Goal: Task Accomplishment & Management: Complete application form

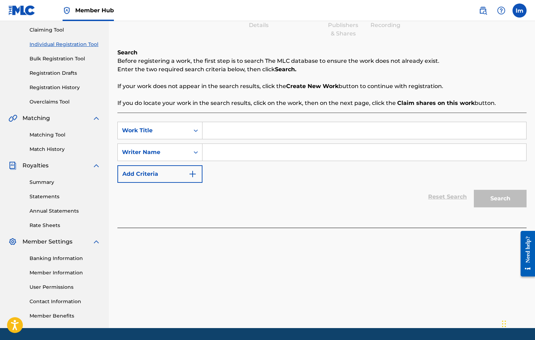
scroll to position [73, 0]
click at [222, 132] on input "Search Form" at bounding box center [364, 130] width 324 height 17
type input "mop wit it"
click at [195, 153] on icon "Search Form" at bounding box center [195, 152] width 7 height 7
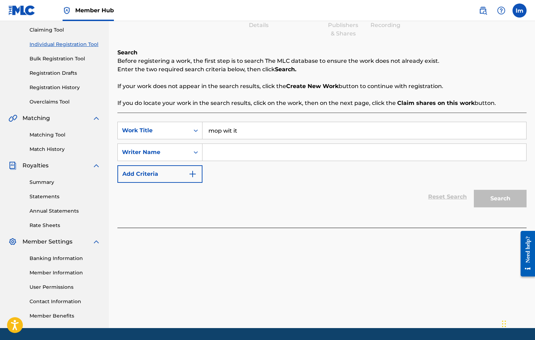
click at [208, 150] on input "Search Form" at bounding box center [364, 152] width 324 height 17
click at [488, 198] on button "Search" at bounding box center [499, 199] width 53 height 18
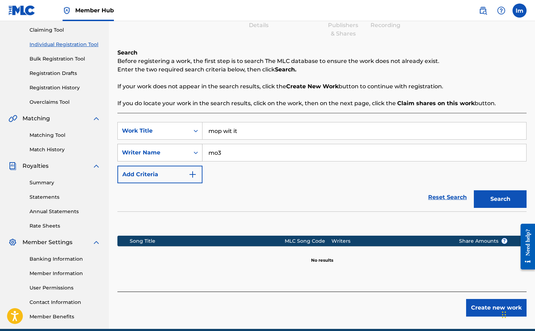
drag, startPoint x: 224, startPoint y: 152, endPoint x: 194, endPoint y: 146, distance: 30.8
click at [194, 146] on div "SearchWithCriteria7381ed79-566d-4926-9b28-2ccc70e35a8a Writer Name mo3" at bounding box center [321, 153] width 409 height 18
paste input "JUANINSTRUMENTALS"
click at [488, 202] on button "Search" at bounding box center [499, 199] width 53 height 18
drag, startPoint x: 277, startPoint y: 153, endPoint x: 204, endPoint y: 153, distance: 73.1
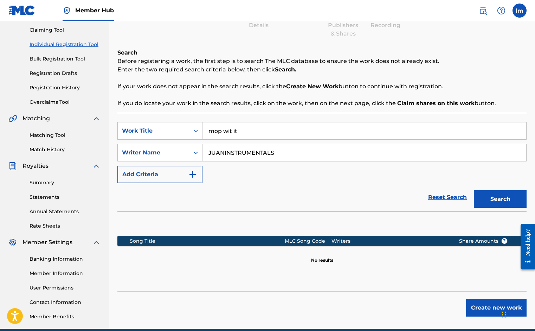
click at [204, 153] on input "JUANINSTRUMENTALS" at bounding box center [364, 152] width 324 height 17
drag, startPoint x: 292, startPoint y: 158, endPoint x: 202, endPoint y: 148, distance: 89.8
click at [202, 148] on input "JUANINSTRUMENTALS" at bounding box center [364, 152] width 324 height 17
paste input "MO3 MUSIC PUBLISHING"
type input "MO3 MUSIC PUBLISHING"
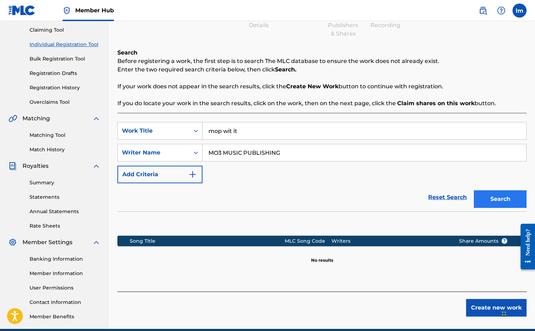
click at [485, 197] on button "Search" at bounding box center [499, 199] width 53 height 18
click at [190, 152] on div "Search Form" at bounding box center [195, 152] width 13 height 13
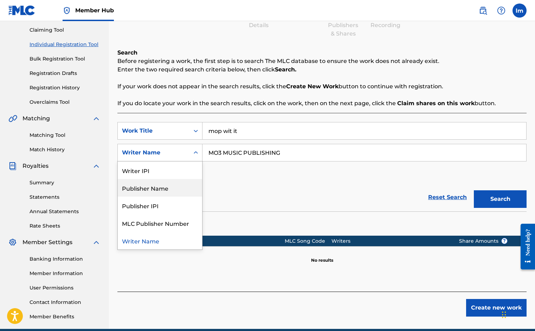
click at [170, 186] on div "Publisher Name" at bounding box center [160, 188] width 84 height 18
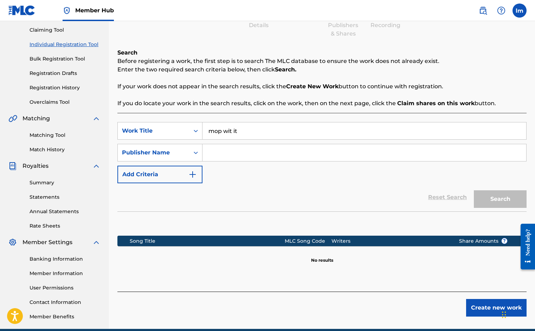
click at [248, 150] on input "Search Form" at bounding box center [364, 152] width 324 height 17
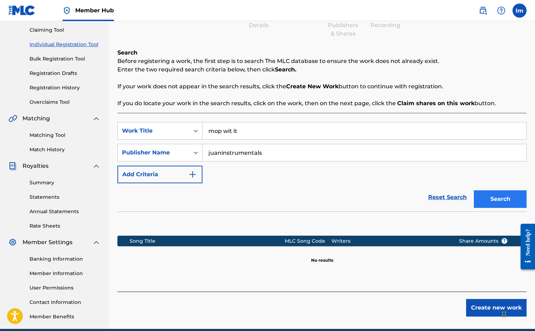
type input "juaninstrumentals"
click at [512, 203] on button "Search" at bounding box center [499, 199] width 53 height 18
click at [266, 154] on input "juaninstrumentals" at bounding box center [364, 152] width 324 height 17
drag, startPoint x: 242, startPoint y: 133, endPoint x: 183, endPoint y: 123, distance: 59.2
click at [183, 123] on div "SearchWithCriteriabda40ac8-9f88-4fe6-82fb-4985c5ebe46f Work Title mop wit it" at bounding box center [321, 131] width 409 height 18
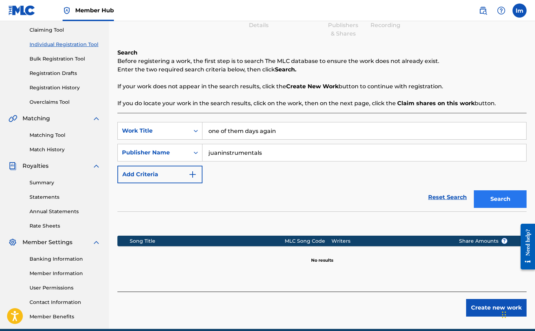
type input "one of them days again"
click at [484, 196] on button "Search" at bounding box center [499, 199] width 53 height 18
drag, startPoint x: 285, startPoint y: 153, endPoint x: 170, endPoint y: 130, distance: 117.3
click at [170, 130] on div "SearchWithCriteriabda40ac8-9f88-4fe6-82fb-4985c5ebe46f Work Title one of them d…" at bounding box center [321, 152] width 409 height 61
type input "mo3"
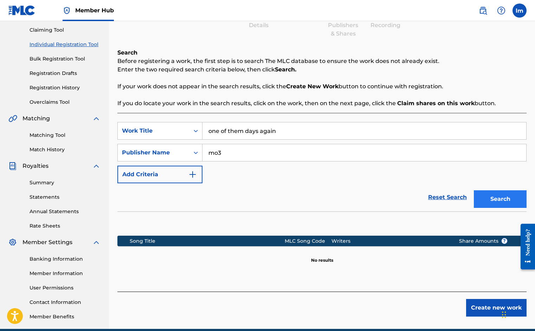
click at [494, 201] on button "Search" at bounding box center [499, 199] width 53 height 18
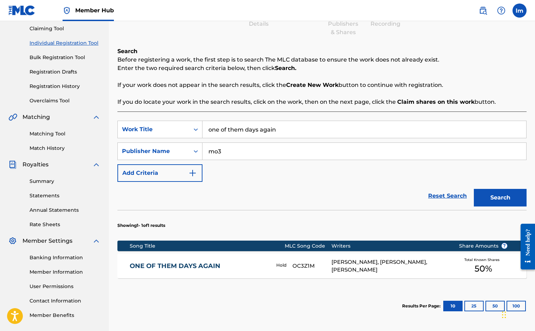
scroll to position [85, 0]
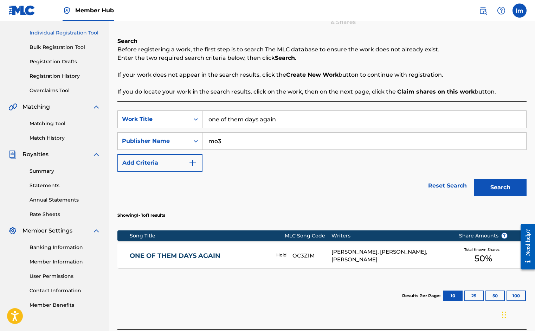
click at [455, 255] on div "Total Known Shares 50 %" at bounding box center [483, 255] width 70 height 21
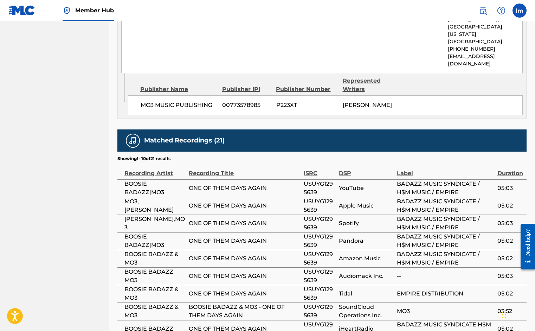
scroll to position [629, 0]
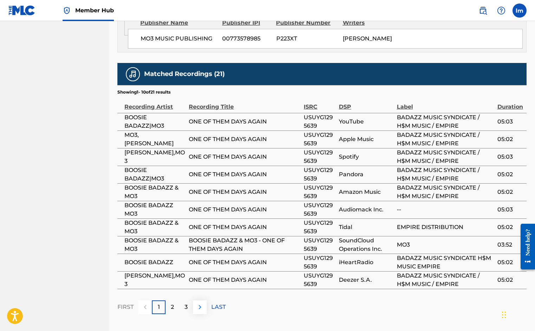
click at [198, 302] on img at bounding box center [200, 306] width 8 height 8
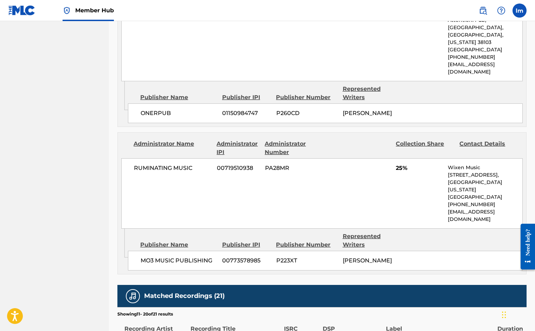
scroll to position [254, 0]
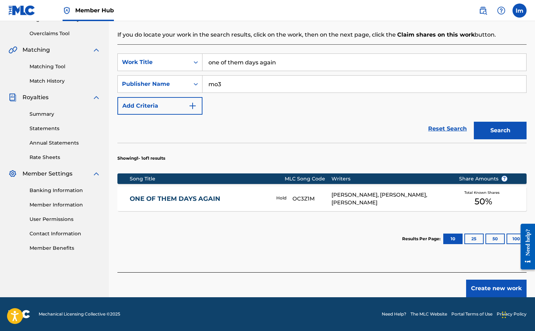
scroll to position [85, 0]
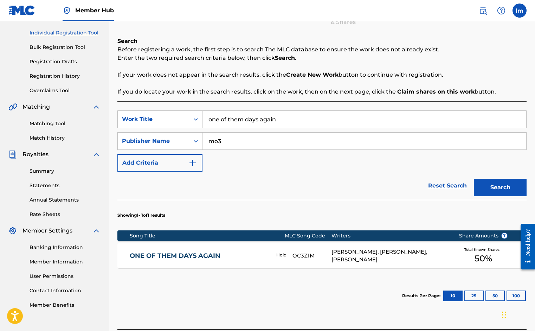
click at [444, 255] on div "[PERSON_NAME], [PERSON_NAME], [PERSON_NAME]" at bounding box center [389, 256] width 117 height 16
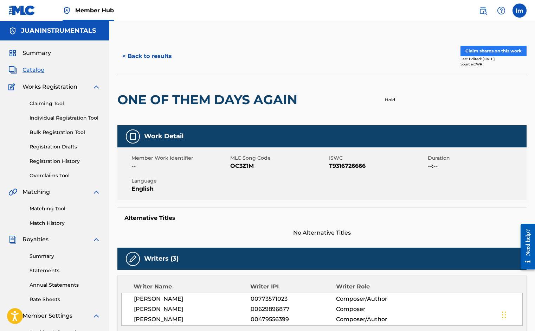
click at [499, 51] on button "Claim shares on this work" at bounding box center [493, 51] width 66 height 11
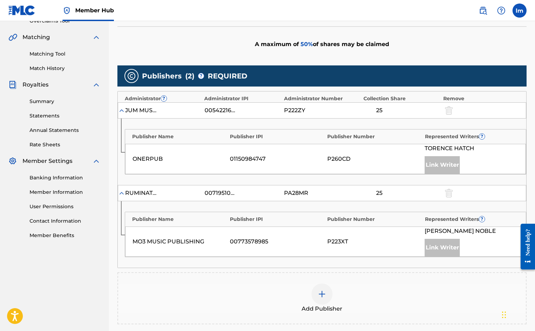
scroll to position [198, 0]
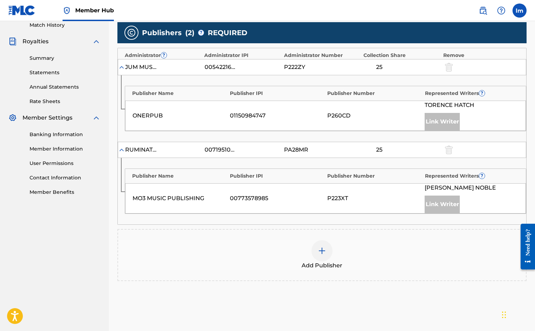
click at [325, 251] on img at bounding box center [322, 250] width 8 height 8
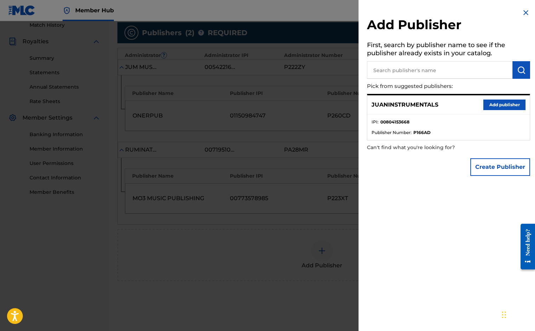
click at [407, 74] on input "text" at bounding box center [439, 70] width 145 height 18
drag, startPoint x: 372, startPoint y: 103, endPoint x: 439, endPoint y: 100, distance: 67.8
click at [439, 100] on div "JUANINSTRUMENTALS Add publisher" at bounding box center [448, 104] width 162 height 19
copy p "JUANINSTRUMENTALS"
drag, startPoint x: 406, startPoint y: 67, endPoint x: 357, endPoint y: 69, distance: 48.9
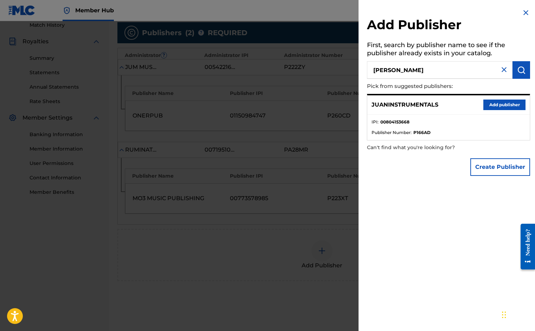
click at [357, 69] on div "Add Publisher First, search by publisher name to see if the publisher already e…" at bounding box center [267, 175] width 535 height 309
paste input "UANINSTRUMENTALS"
type input "JUANINSTRUMENTALS"
click at [513, 70] on button "submit" at bounding box center [521, 70] width 18 height 18
click at [503, 105] on button "Add publisher" at bounding box center [504, 104] width 42 height 11
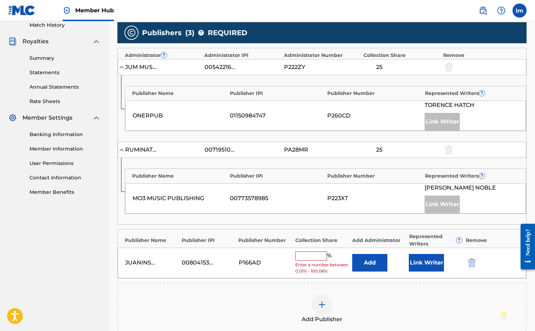
click at [306, 255] on input "text" at bounding box center [311, 255] width 32 height 9
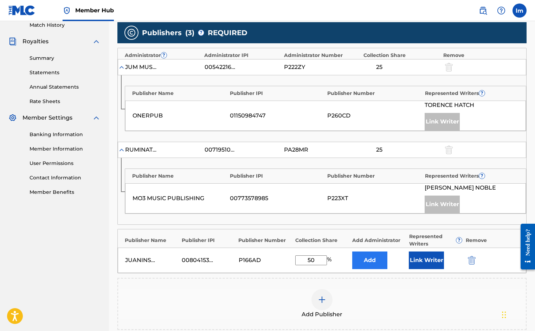
type input "50"
click at [379, 263] on button "Add" at bounding box center [369, 260] width 35 height 18
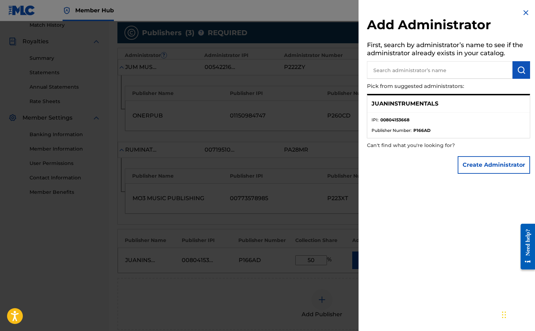
click at [521, 12] on img at bounding box center [525, 12] width 8 height 8
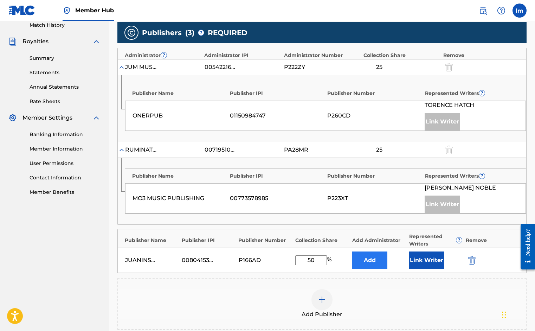
click at [380, 261] on button "Add" at bounding box center [369, 260] width 35 height 18
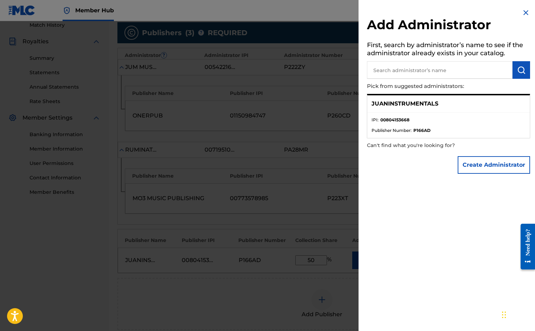
click at [417, 127] on strong "P166AD" at bounding box center [421, 130] width 17 height 6
drag, startPoint x: 437, startPoint y: 103, endPoint x: 371, endPoint y: 103, distance: 66.0
click at [371, 103] on div "JUANINSTRUMENTALS" at bounding box center [448, 103] width 162 height 17
click at [470, 161] on button "Create Administrator" at bounding box center [493, 165] width 72 height 18
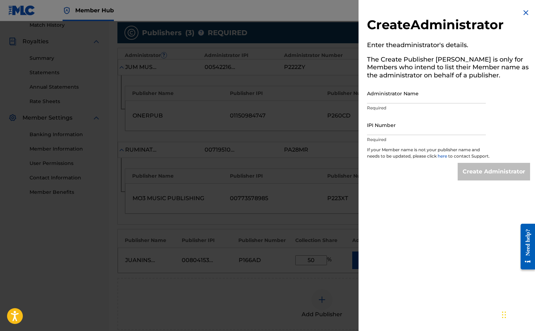
click at [524, 13] on img at bounding box center [525, 12] width 8 height 8
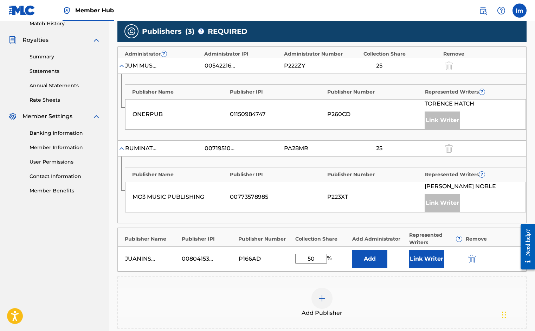
scroll to position [201, 0]
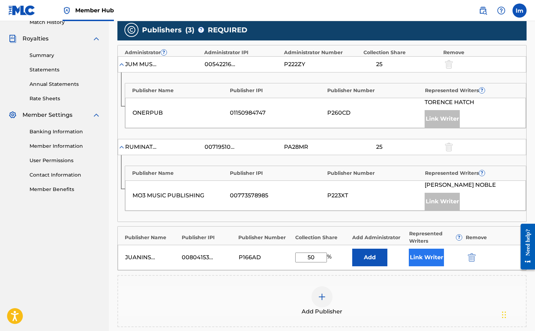
click at [420, 256] on button "Link Writer" at bounding box center [426, 257] width 35 height 18
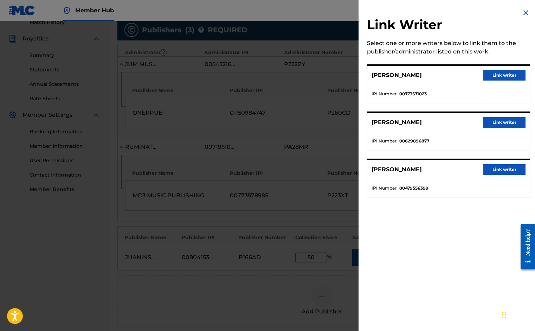
click at [524, 11] on img at bounding box center [525, 12] width 8 height 8
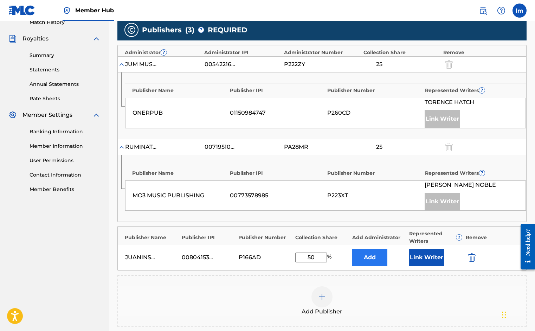
click at [367, 255] on button "Add" at bounding box center [369, 257] width 35 height 18
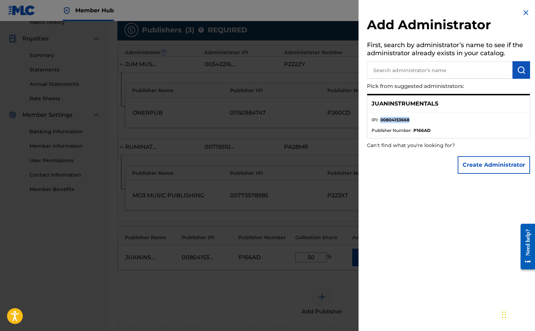
drag, startPoint x: 381, startPoint y: 117, endPoint x: 409, endPoint y: 117, distance: 28.1
click at [409, 117] on li "IPI : 00804153668" at bounding box center [448, 122] width 154 height 11
copy strong "00804153668"
click at [489, 160] on button "Create Administrator" at bounding box center [493, 165] width 72 height 18
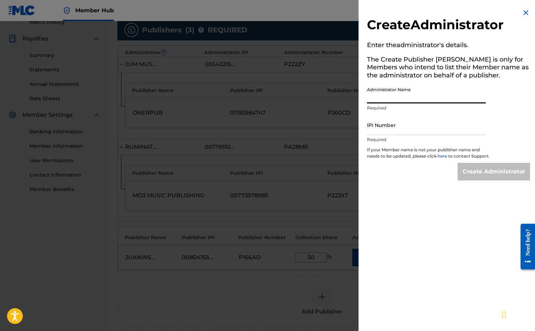
click at [377, 99] on input "Administrator Name" at bounding box center [426, 93] width 119 height 20
click at [384, 129] on input "IPI Number" at bounding box center [426, 125] width 119 height 20
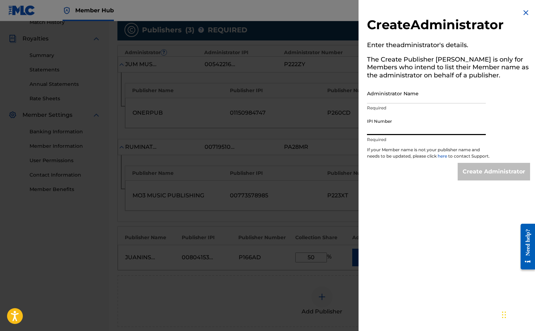
paste input "00804153668"
type input "00804153668"
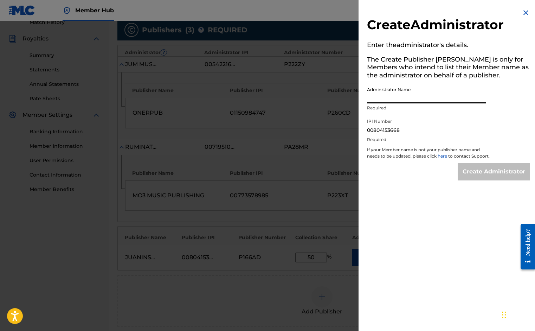
click at [378, 98] on input "Administrator Name" at bounding box center [426, 93] width 119 height 20
type input "Juaninstrumentals"
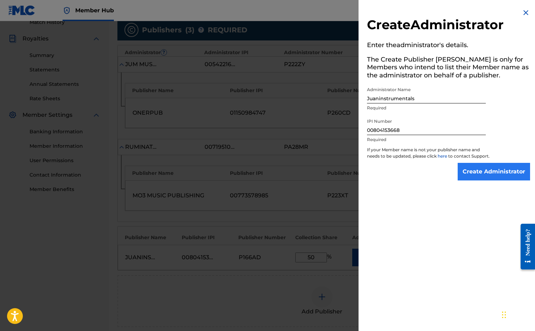
click at [481, 171] on input "Create Administrator" at bounding box center [493, 172] width 72 height 18
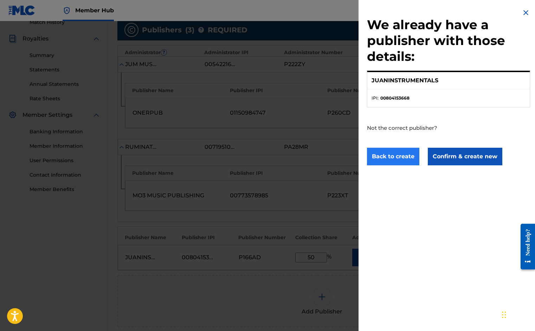
click at [402, 158] on button "Back to create" at bounding box center [393, 157] width 52 height 18
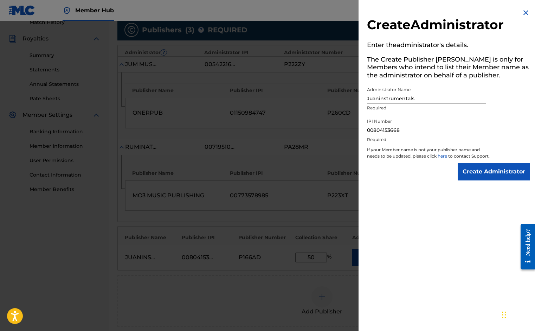
click at [523, 13] on img at bounding box center [525, 12] width 8 height 8
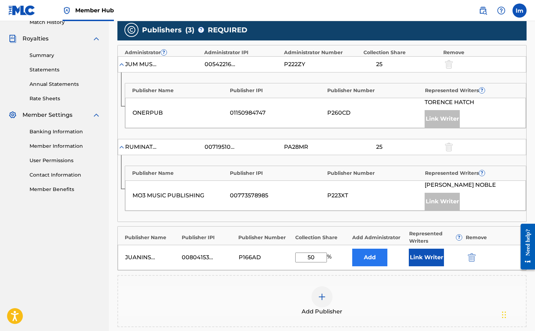
click at [370, 257] on button "Add" at bounding box center [369, 257] width 35 height 18
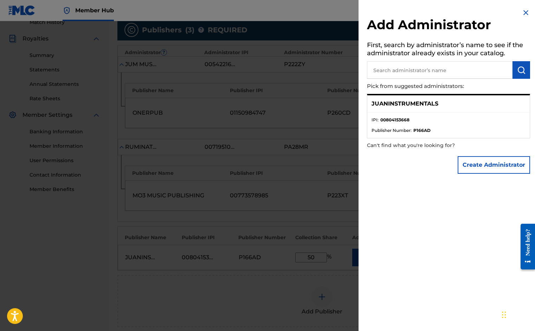
click at [522, 11] on img at bounding box center [525, 12] width 8 height 8
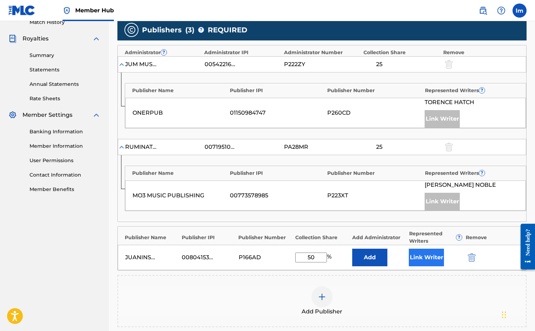
click at [420, 262] on button "Link Writer" at bounding box center [426, 257] width 35 height 18
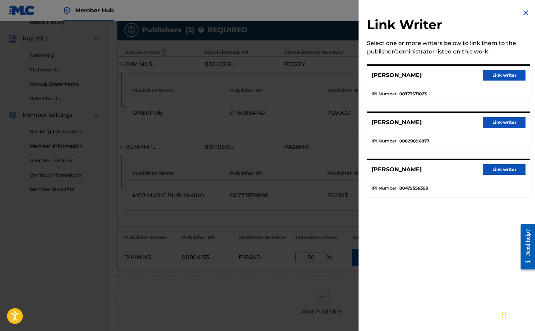
click at [524, 11] on img at bounding box center [525, 12] width 8 height 8
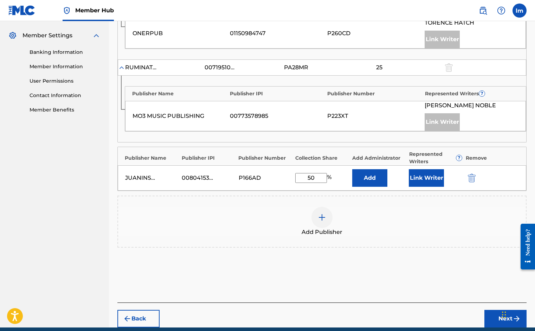
scroll to position [301, 0]
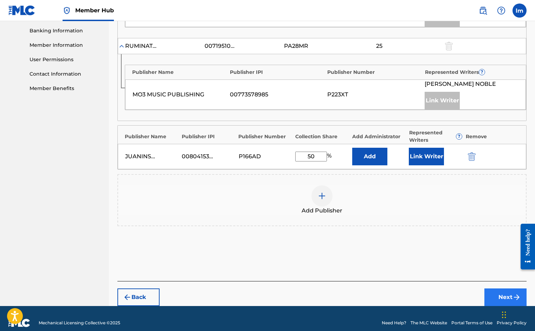
click at [501, 296] on button "Next" at bounding box center [505, 297] width 42 height 18
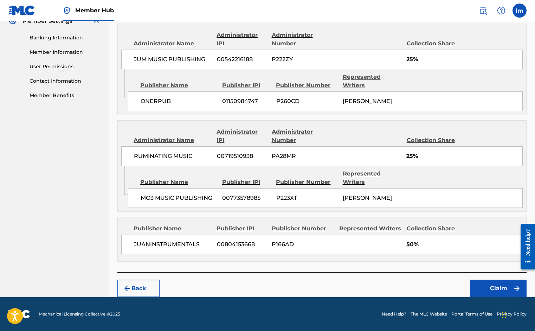
scroll to position [280, 0]
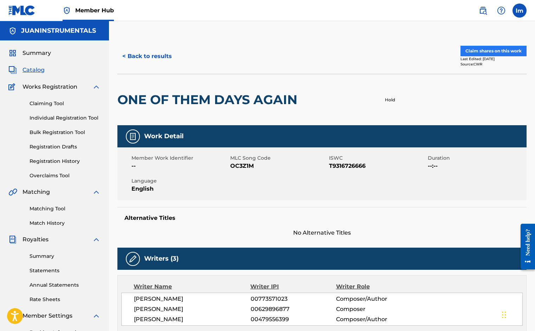
click at [487, 52] on button "Claim shares on this work" at bounding box center [493, 51] width 66 height 11
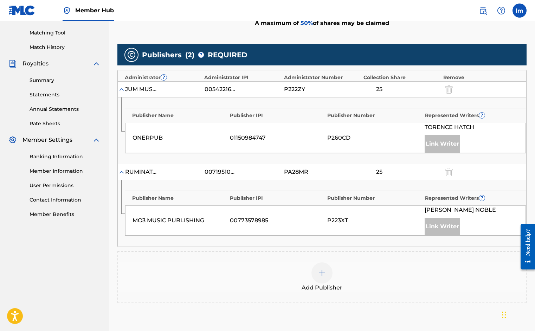
scroll to position [240, 0]
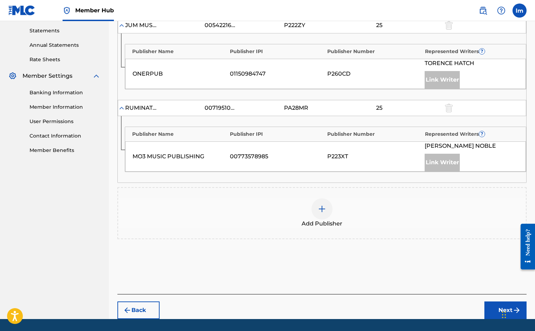
click at [321, 204] on div at bounding box center [321, 208] width 21 height 21
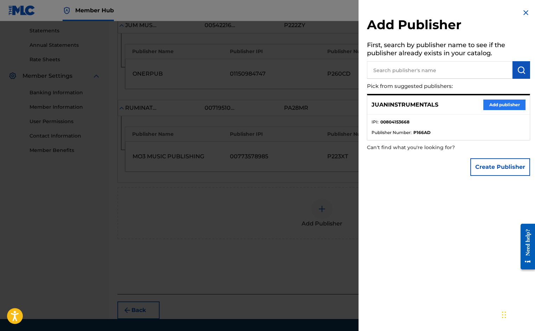
click at [492, 100] on button "Add publisher" at bounding box center [504, 104] width 42 height 11
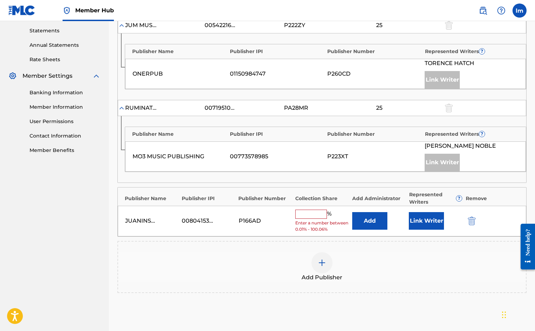
click at [306, 216] on input "text" at bounding box center [311, 213] width 32 height 9
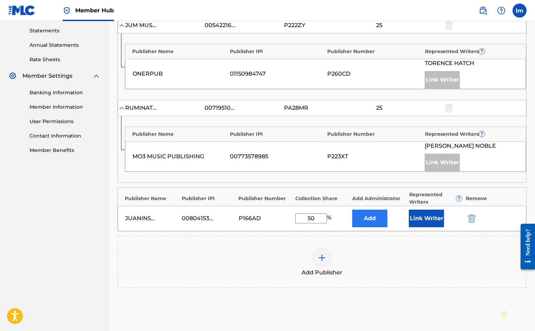
type input "50"
click at [362, 217] on button "Add" at bounding box center [369, 218] width 35 height 18
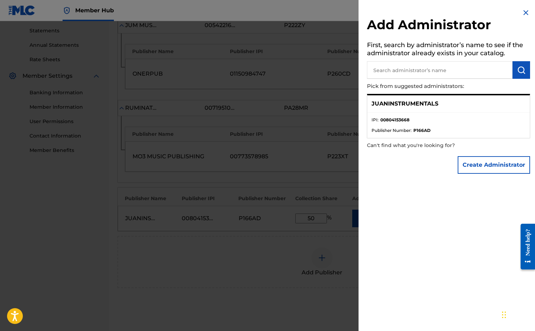
click at [523, 9] on img at bounding box center [525, 12] width 8 height 8
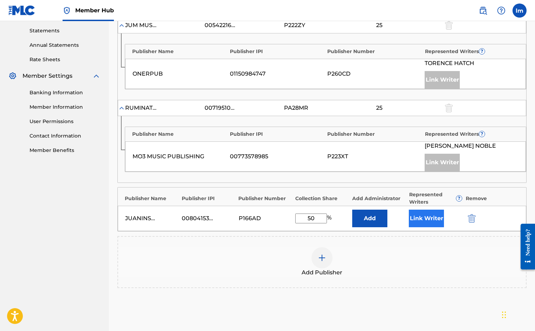
click at [437, 221] on button "Link Writer" at bounding box center [426, 218] width 35 height 18
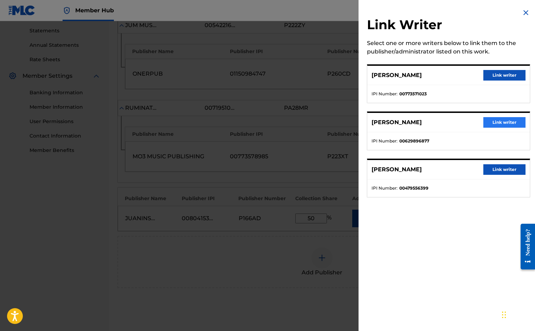
click at [497, 123] on button "Link writer" at bounding box center [504, 122] width 42 height 11
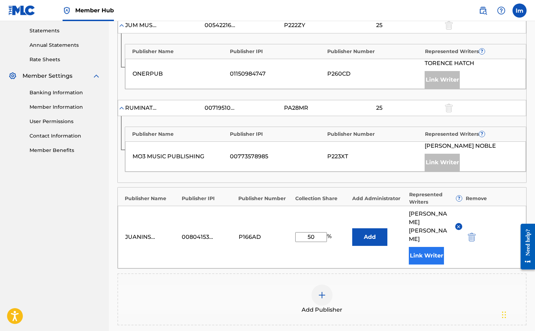
click at [425, 247] on button "Link Writer" at bounding box center [426, 256] width 35 height 18
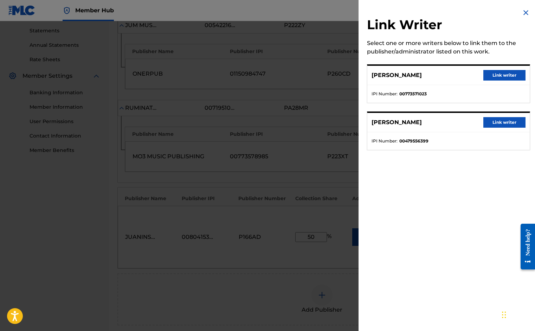
click at [523, 14] on img at bounding box center [525, 12] width 8 height 8
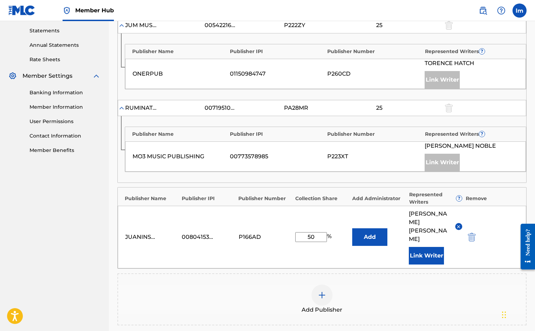
click at [459, 224] on img at bounding box center [458, 226] width 5 height 5
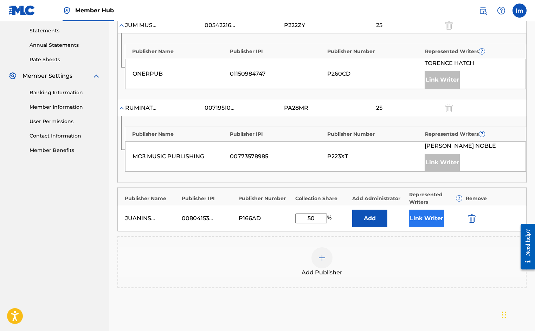
click at [433, 216] on button "Link Writer" at bounding box center [426, 218] width 35 height 18
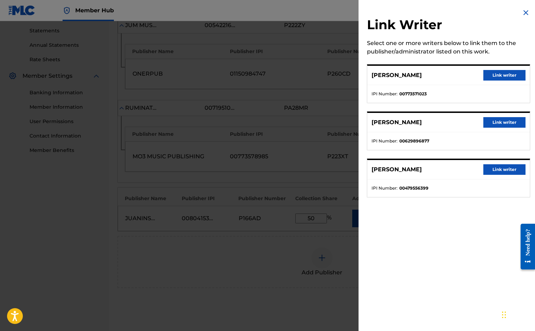
click at [522, 10] on img at bounding box center [525, 12] width 8 height 8
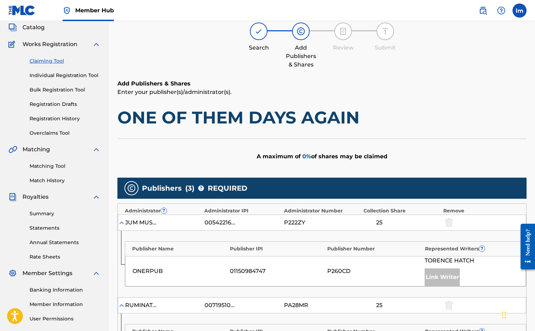
scroll to position [158, 0]
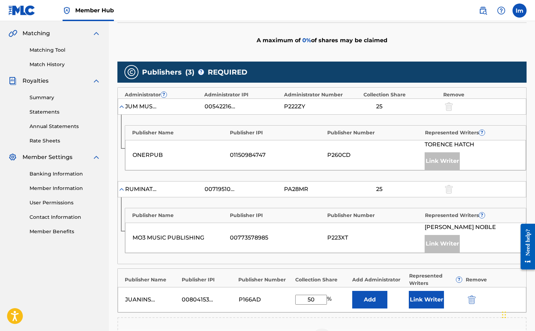
click at [120, 106] on img at bounding box center [121, 106] width 7 height 7
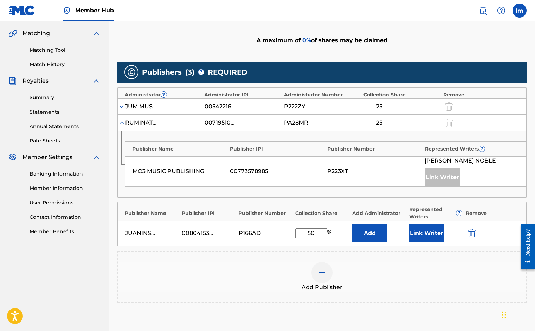
click at [120, 106] on img at bounding box center [121, 106] width 7 height 7
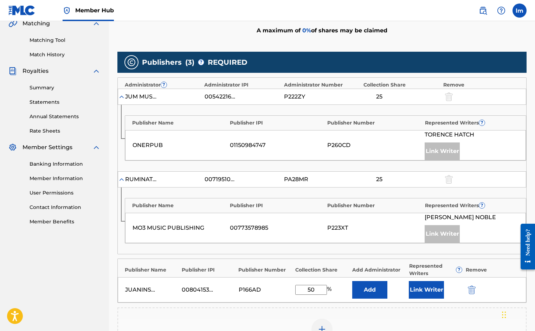
scroll to position [194, 0]
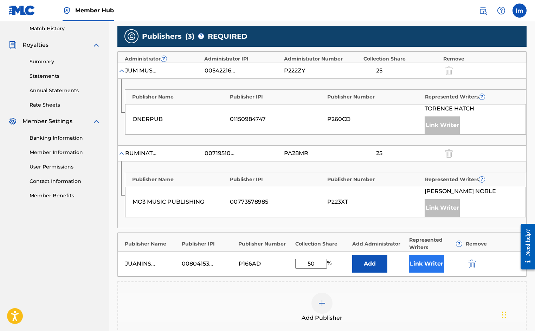
click at [420, 267] on button "Link Writer" at bounding box center [426, 264] width 35 height 18
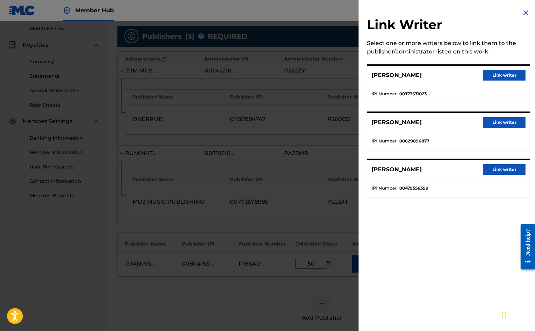
click at [525, 9] on img at bounding box center [525, 12] width 8 height 8
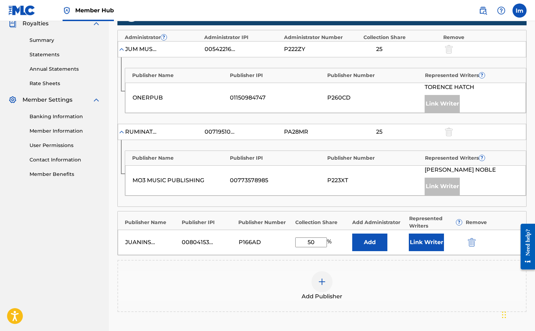
scroll to position [287, 0]
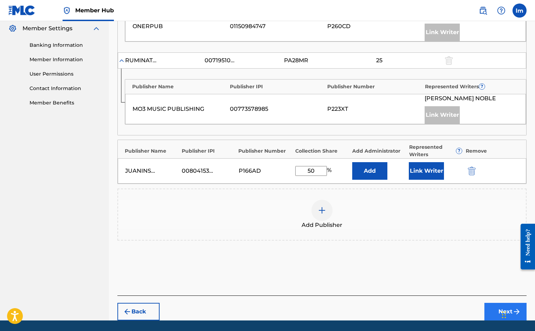
click at [492, 306] on button "Next" at bounding box center [505, 311] width 42 height 18
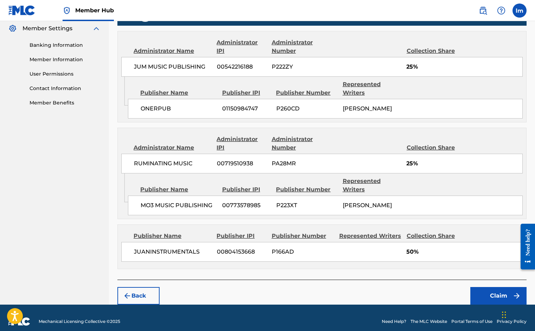
scroll to position [280, 0]
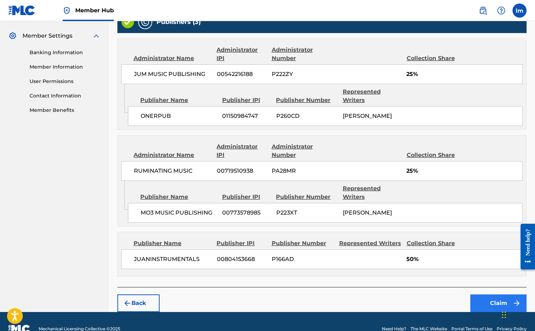
click at [489, 294] on button "Claim" at bounding box center [498, 303] width 56 height 18
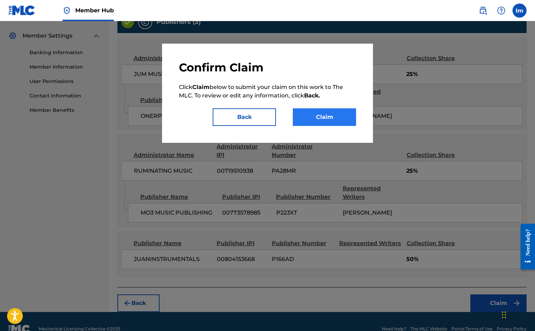
click at [335, 120] on button "Claim" at bounding box center [324, 117] width 63 height 18
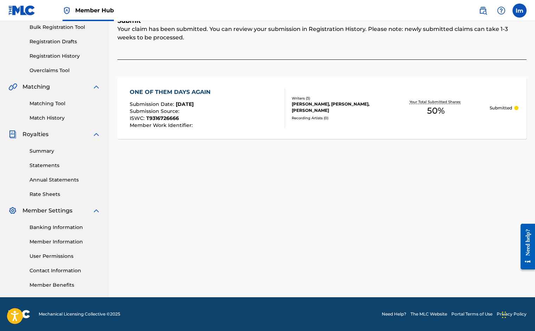
scroll to position [0, 0]
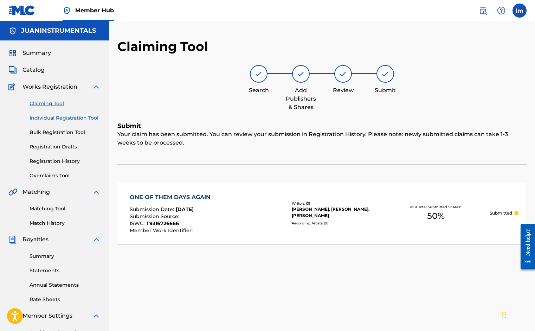
click at [72, 118] on link "Individual Registration Tool" at bounding box center [65, 117] width 71 height 7
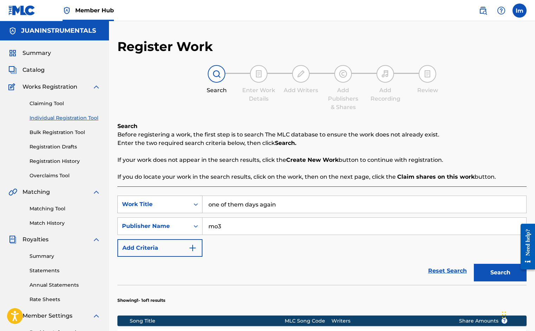
drag, startPoint x: 300, startPoint y: 206, endPoint x: 197, endPoint y: 203, distance: 103.3
click at [197, 203] on div "SearchWithCriteriabda40ac8-9f88-4fe6-82fb-4985c5ebe46f Work Title one of them d…" at bounding box center [321, 204] width 409 height 18
type input "mop wit it"
click at [505, 276] on button "Search" at bounding box center [499, 272] width 53 height 18
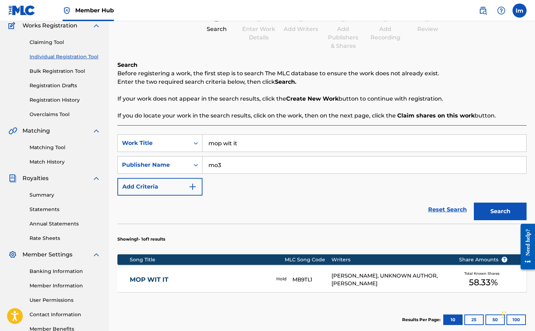
scroll to position [108, 0]
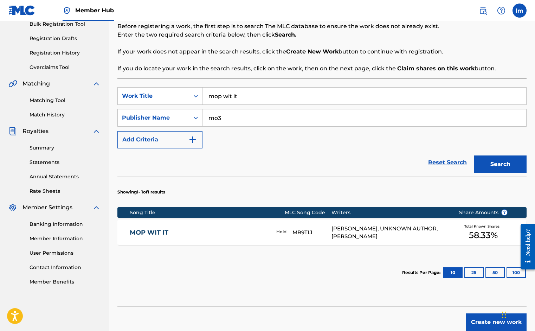
click at [363, 233] on div "[PERSON_NAME], UNKNOWN AUTHOR, [PERSON_NAME]" at bounding box center [389, 232] width 117 height 16
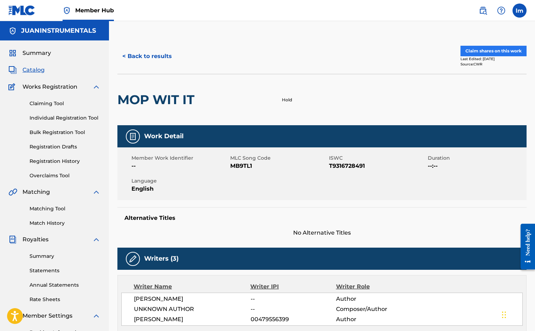
click at [485, 48] on button "Claim shares on this work" at bounding box center [493, 51] width 66 height 11
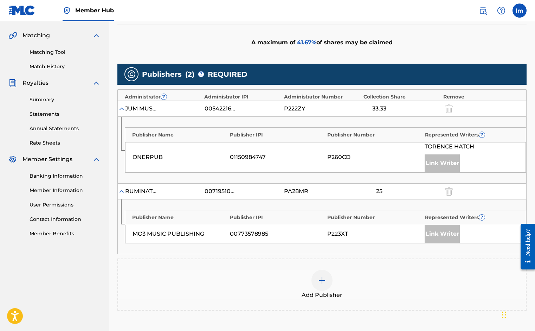
scroll to position [220, 0]
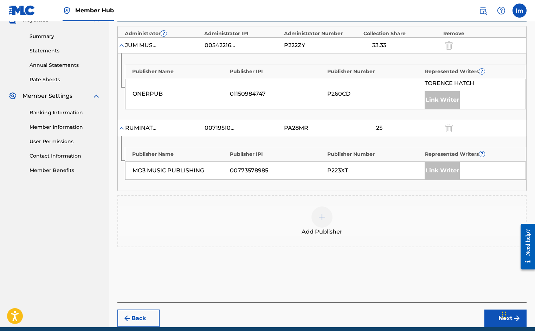
click at [327, 212] on div at bounding box center [321, 216] width 21 height 21
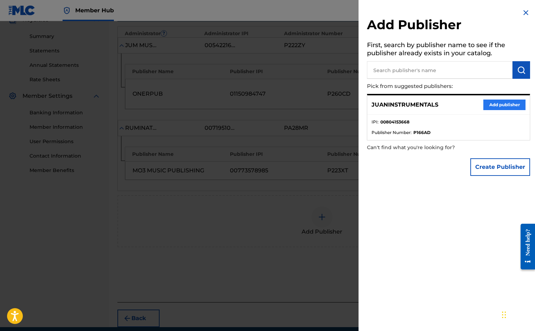
click at [494, 104] on button "Add publisher" at bounding box center [504, 104] width 42 height 11
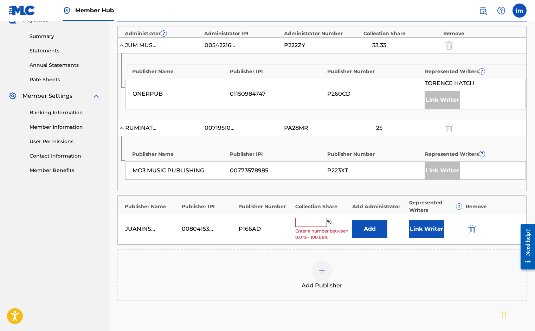
click at [307, 221] on input "text" at bounding box center [311, 221] width 32 height 9
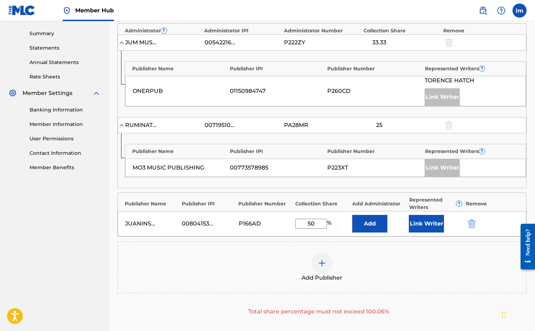
scroll to position [224, 0]
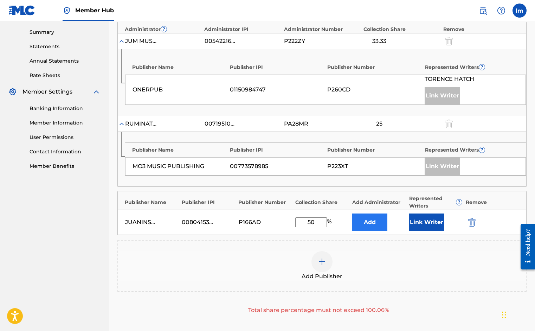
type input "50"
click at [378, 225] on button "Add" at bounding box center [369, 222] width 35 height 18
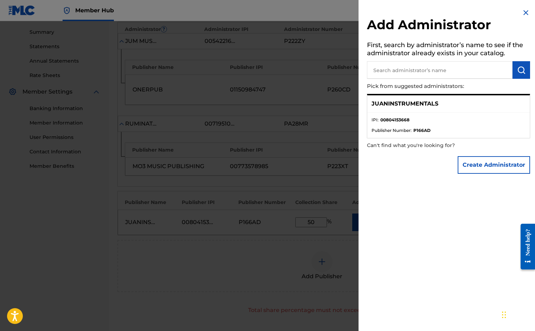
click at [521, 11] on img at bounding box center [525, 12] width 8 height 8
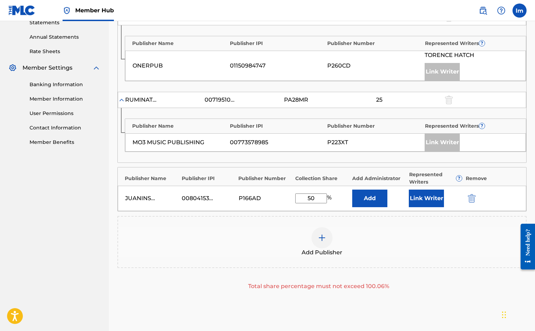
scroll to position [151, 0]
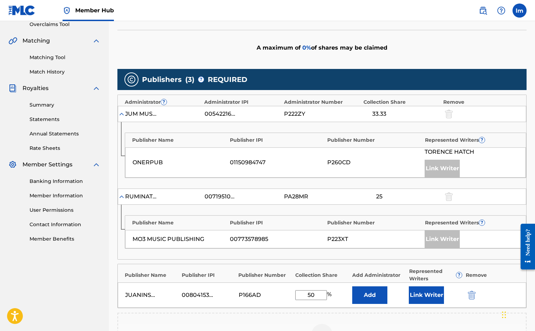
drag, startPoint x: 314, startPoint y: 296, endPoint x: 303, endPoint y: 294, distance: 11.3
click at [303, 294] on input "50" at bounding box center [311, 295] width 32 height 10
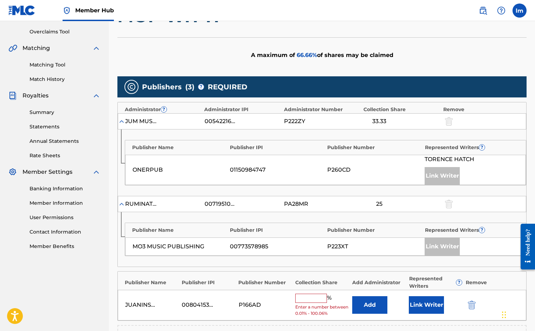
scroll to position [156, 0]
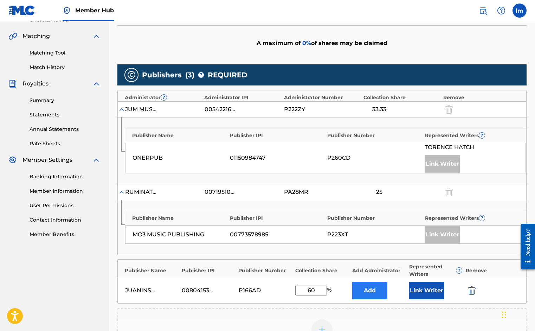
click at [364, 288] on button "Add" at bounding box center [369, 290] width 35 height 18
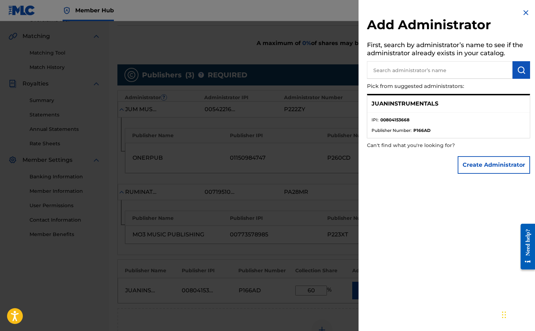
click at [523, 14] on img at bounding box center [525, 12] width 8 height 8
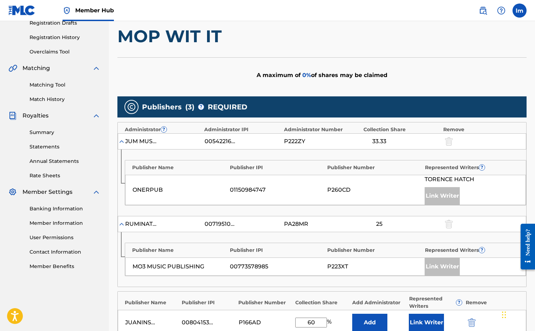
scroll to position [217, 0]
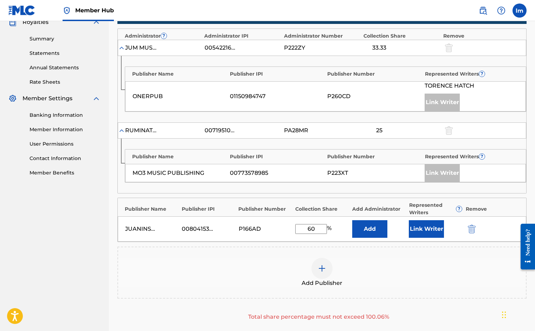
click at [316, 227] on input "60" at bounding box center [311, 229] width 32 height 10
type input "6"
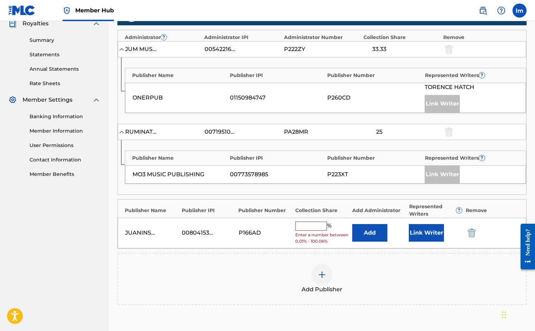
scroll to position [0, 0]
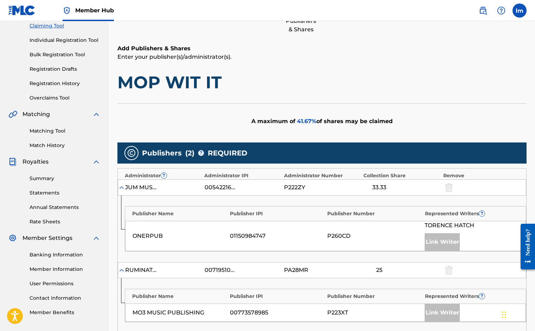
scroll to position [157, 0]
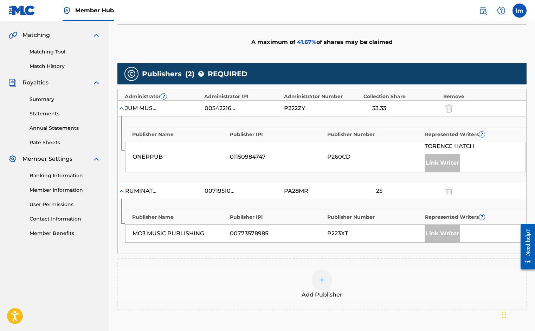
click at [320, 281] on img at bounding box center [322, 279] width 8 height 8
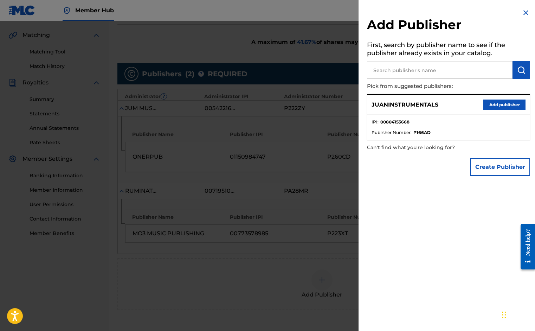
click at [522, 14] on img at bounding box center [525, 12] width 8 height 8
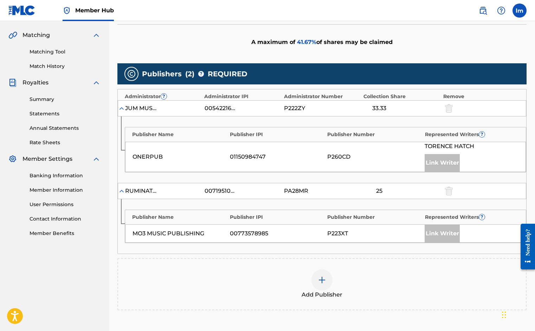
click at [321, 279] on img at bounding box center [322, 279] width 8 height 8
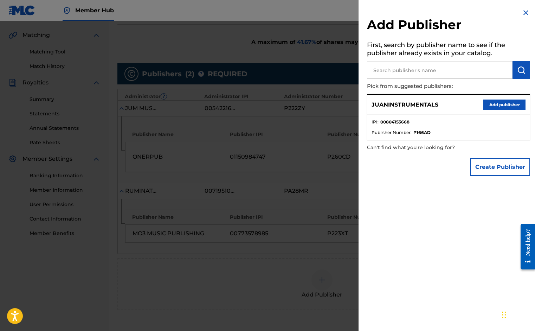
click at [525, 11] on img at bounding box center [525, 12] width 8 height 8
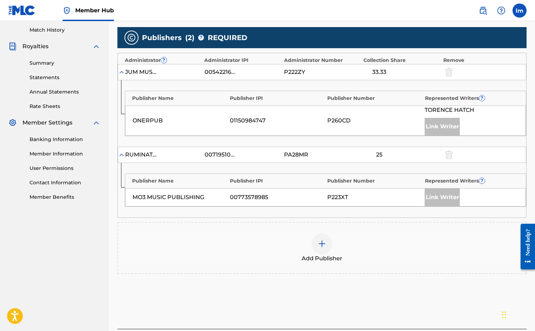
scroll to position [243, 0]
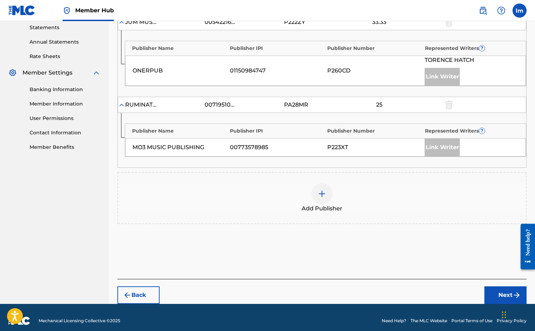
click at [322, 198] on div at bounding box center [321, 193] width 21 height 21
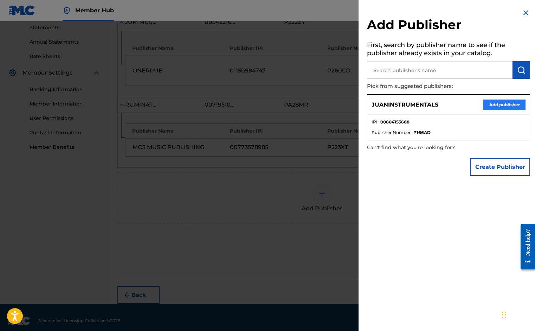
click at [491, 103] on button "Add publisher" at bounding box center [504, 104] width 42 height 11
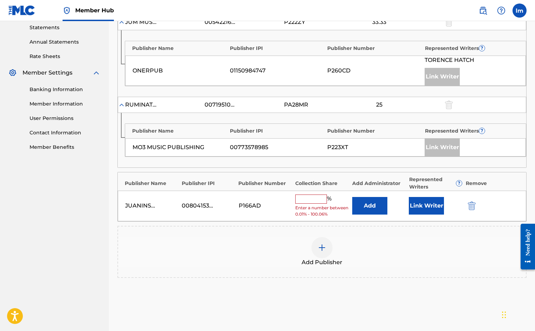
click at [298, 200] on input "text" at bounding box center [311, 198] width 32 height 9
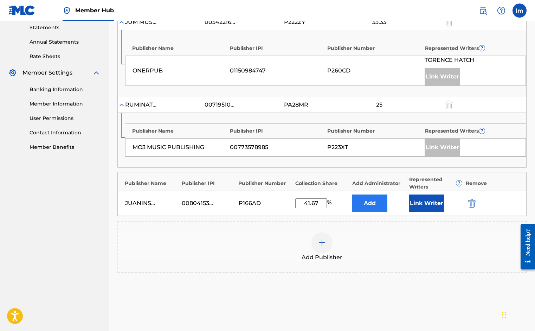
scroll to position [298, 0]
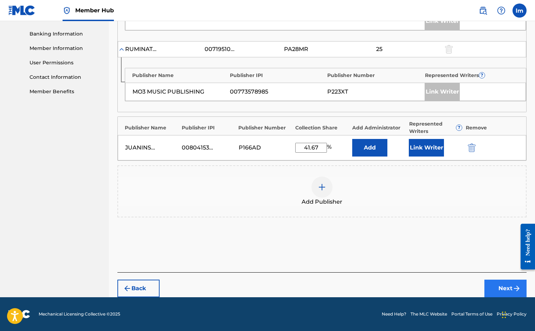
type input "41.67"
click at [495, 287] on button "Next" at bounding box center [505, 288] width 42 height 18
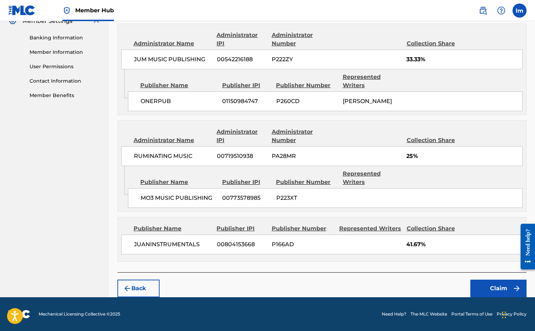
scroll to position [280, 0]
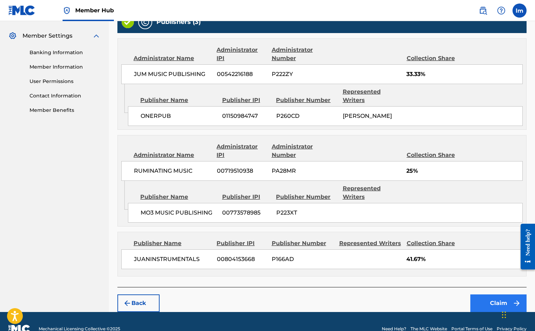
click at [495, 294] on button "Claim" at bounding box center [498, 303] width 56 height 18
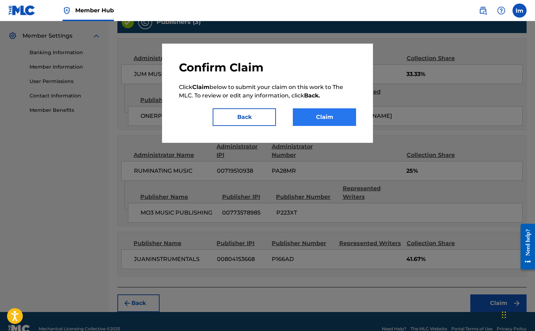
click at [332, 117] on button "Claim" at bounding box center [324, 117] width 63 height 18
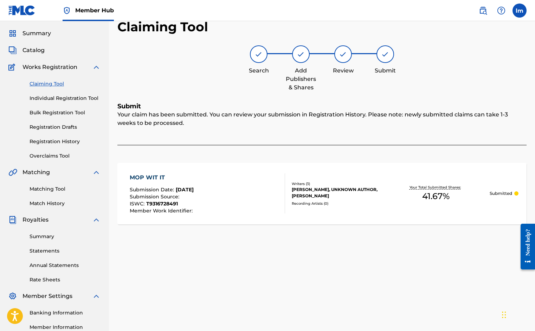
scroll to position [0, 0]
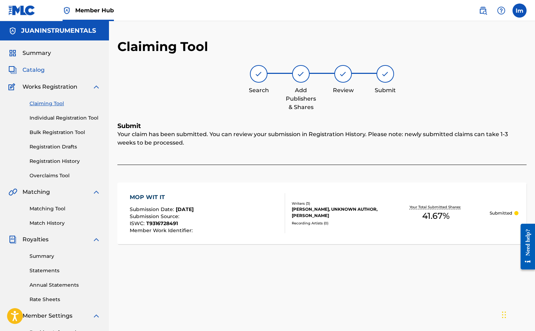
click at [39, 71] on span "Catalog" at bounding box center [33, 70] width 22 height 8
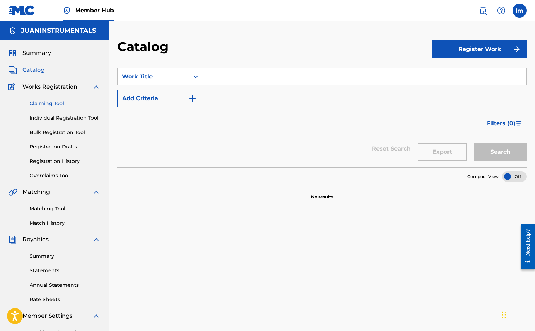
click at [51, 100] on link "Claiming Tool" at bounding box center [65, 103] width 71 height 7
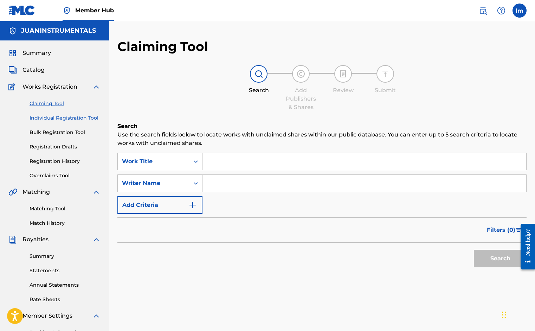
click at [59, 118] on link "Individual Registration Tool" at bounding box center [65, 117] width 71 height 7
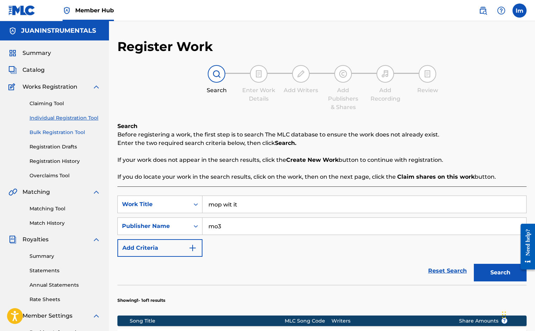
click at [62, 132] on link "Bulk Registration Tool" at bounding box center [65, 132] width 71 height 7
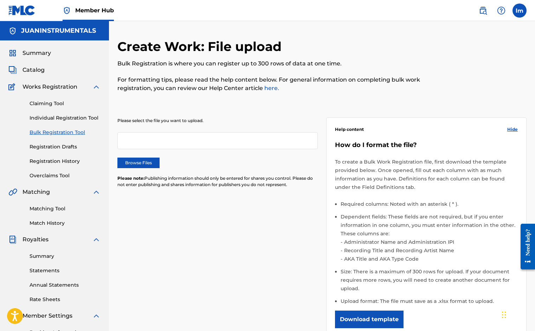
click at [155, 142] on div at bounding box center [217, 140] width 200 height 17
click at [40, 256] on link "Summary" at bounding box center [65, 255] width 71 height 7
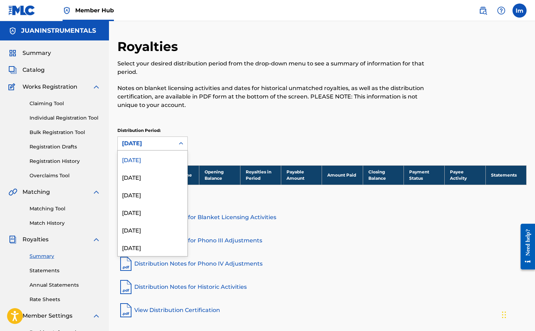
click at [158, 142] on div "[DATE]" at bounding box center [146, 143] width 48 height 8
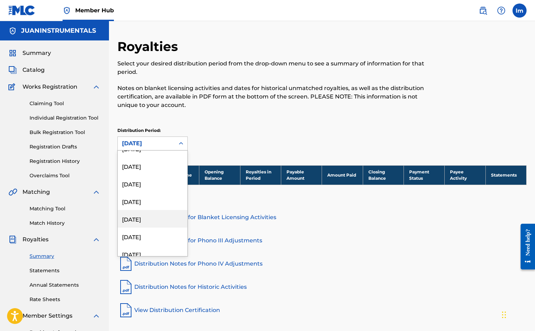
scroll to position [630, 0]
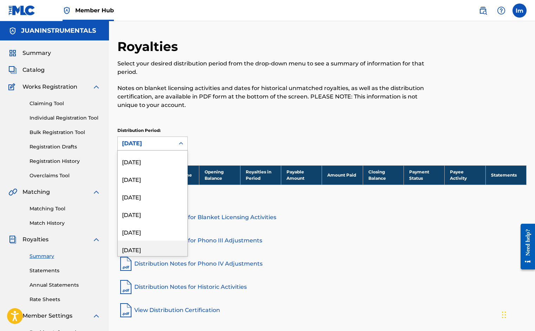
click at [150, 245] on div "[DATE]" at bounding box center [153, 249] width 70 height 18
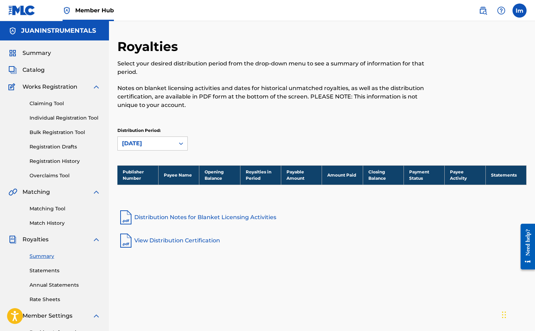
click at [157, 240] on link "View Distribution Certification" at bounding box center [321, 240] width 409 height 17
click at [53, 273] on link "Statements" at bounding box center [65, 270] width 71 height 7
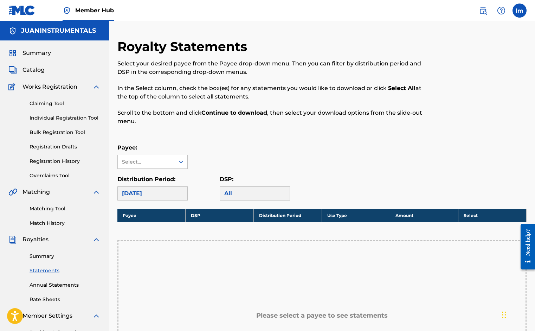
click at [175, 193] on div "[DATE]" at bounding box center [152, 193] width 70 height 14
click at [163, 162] on div "Select..." at bounding box center [146, 161] width 48 height 7
click at [229, 143] on div "Royalty Statements Select your desired payee from the Payee drop-down menu. The…" at bounding box center [321, 252] width 409 height 426
click at [245, 190] on div "All" at bounding box center [255, 193] width 70 height 14
click at [149, 190] on div "[DATE]" at bounding box center [152, 193] width 70 height 14
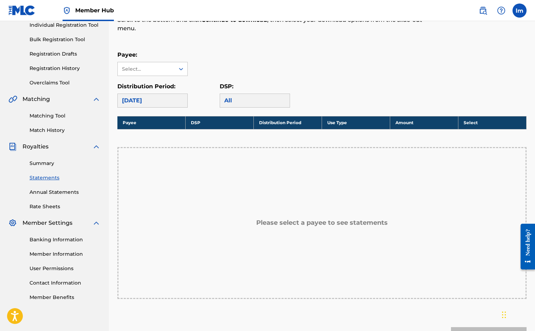
scroll to position [151, 0]
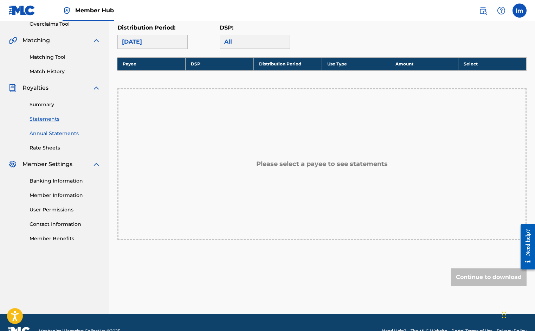
click at [60, 133] on link "Annual Statements" at bounding box center [65, 133] width 71 height 7
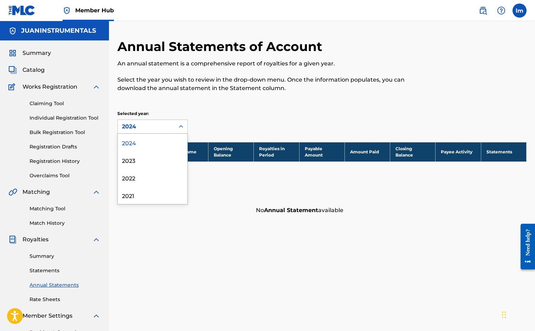
click at [147, 126] on div "2024" at bounding box center [146, 126] width 48 height 8
click at [135, 179] on div "2022" at bounding box center [153, 178] width 70 height 18
click at [145, 128] on div "2022" at bounding box center [146, 126] width 48 height 8
click at [144, 196] on div "2021" at bounding box center [153, 195] width 70 height 18
click at [151, 125] on div "2021" at bounding box center [146, 126] width 48 height 8
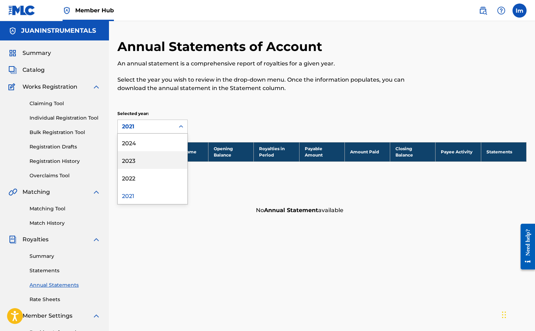
click at [138, 158] on div "2023" at bounding box center [153, 160] width 70 height 18
click at [157, 99] on div "Annual Statements of Account An annual statement is a comprehensive report of r…" at bounding box center [274, 70] width 315 height 62
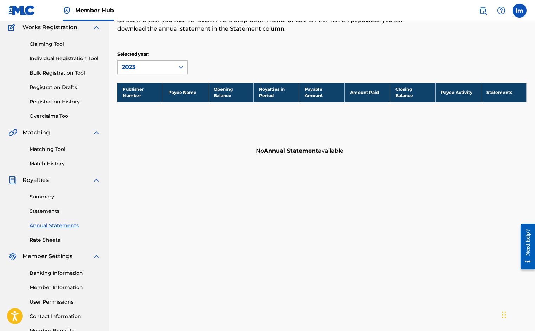
scroll to position [69, 0]
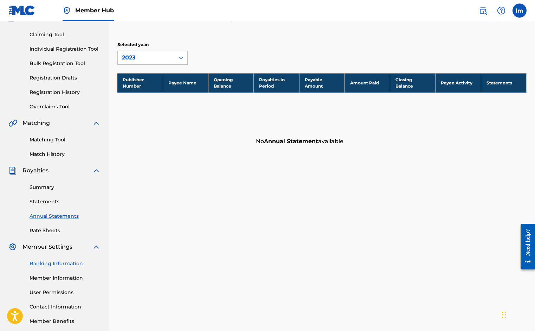
click at [56, 261] on link "Banking Information" at bounding box center [65, 263] width 71 height 7
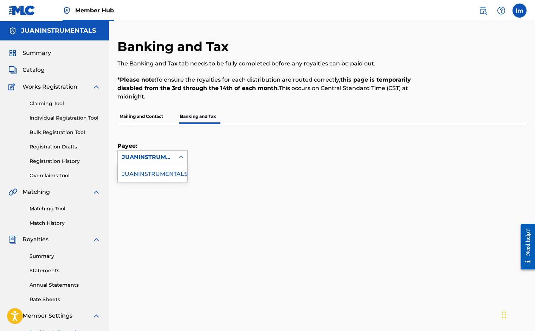
click at [179, 157] on icon at bounding box center [181, 157] width 4 height 2
click at [152, 119] on p "Mailing and Contact" at bounding box center [141, 116] width 48 height 15
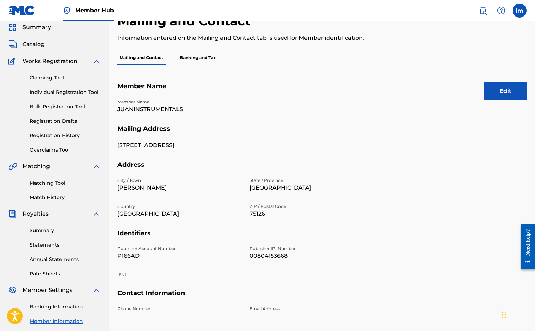
scroll to position [24, 0]
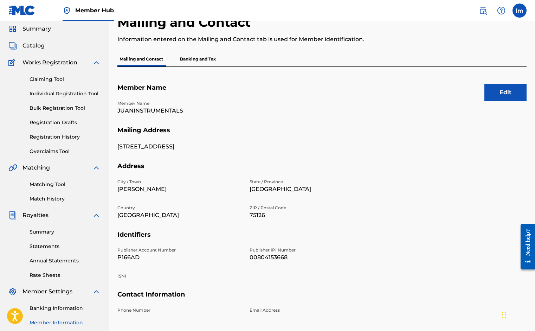
click at [192, 59] on p "Banking and Tax" at bounding box center [198, 59] width 40 height 15
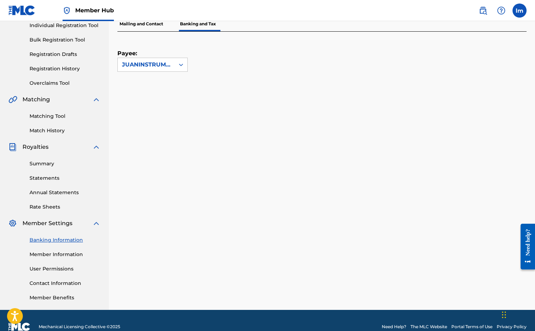
scroll to position [63, 0]
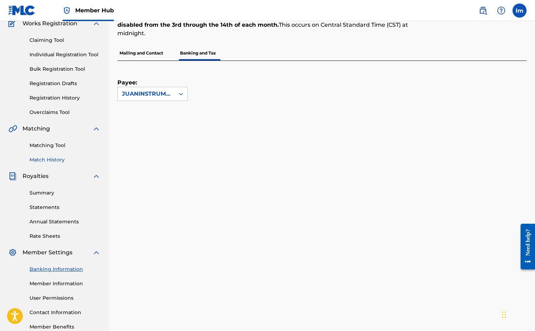
click at [46, 159] on link "Match History" at bounding box center [65, 159] width 71 height 7
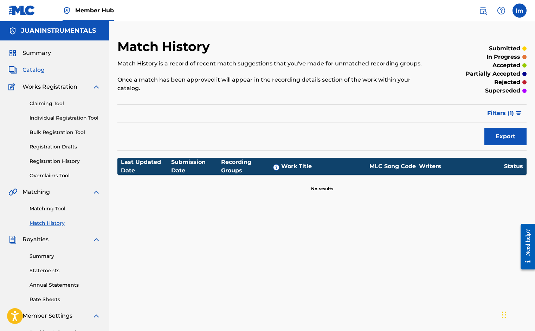
click at [38, 70] on span "Catalog" at bounding box center [33, 70] width 22 height 8
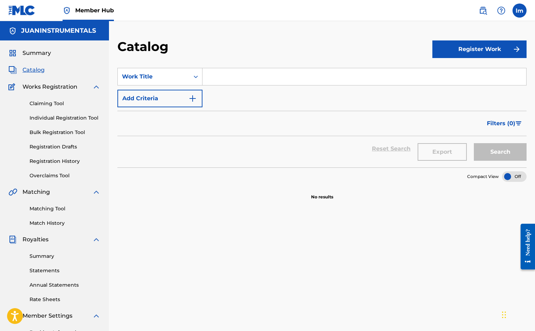
click at [38, 48] on div "Summary Catalog Works Registration Claiming Tool Individual Registration Tool B…" at bounding box center [54, 220] width 109 height 361
click at [36, 51] on span "Summary" at bounding box center [36, 53] width 28 height 8
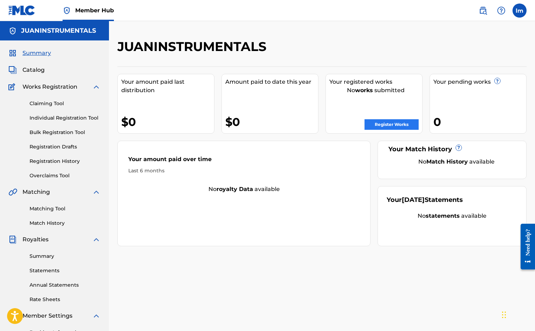
click at [380, 125] on link "Register Works" at bounding box center [391, 124] width 54 height 11
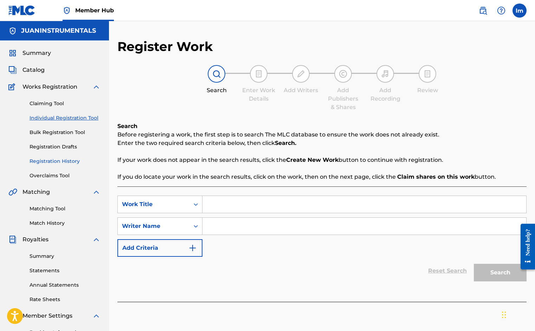
click at [56, 161] on link "Registration History" at bounding box center [65, 160] width 71 height 7
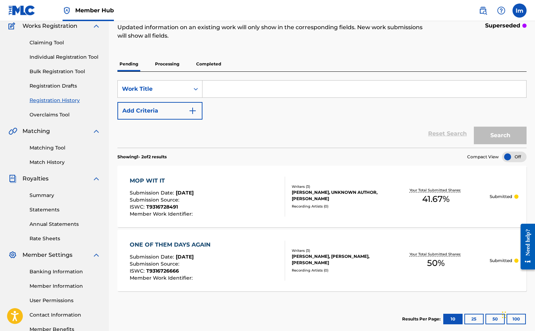
scroll to position [36, 0]
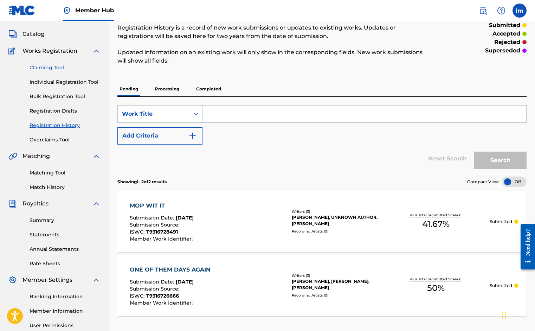
click at [45, 67] on link "Claiming Tool" at bounding box center [65, 67] width 71 height 7
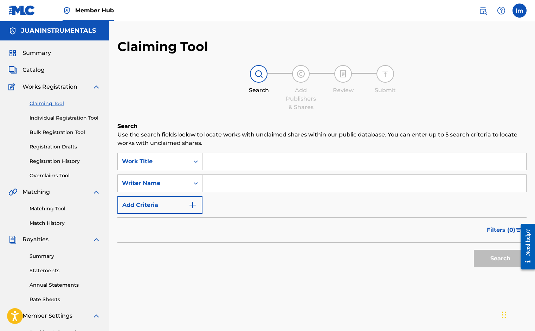
click at [213, 162] on input "Search Form" at bounding box center [364, 161] width 324 height 17
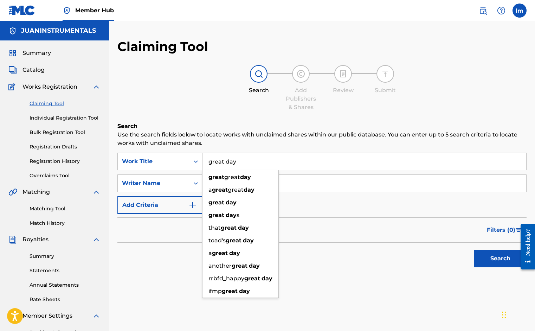
type input "great day"
click at [312, 179] on input "Search Form" at bounding box center [364, 183] width 324 height 17
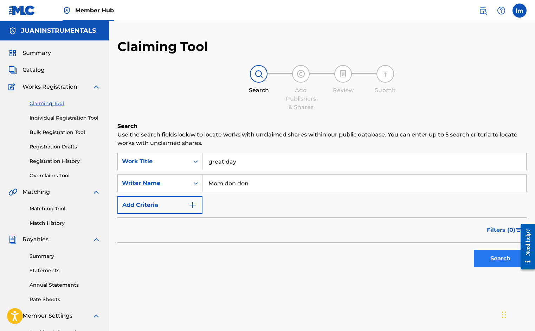
click at [499, 261] on button "Search" at bounding box center [499, 258] width 53 height 18
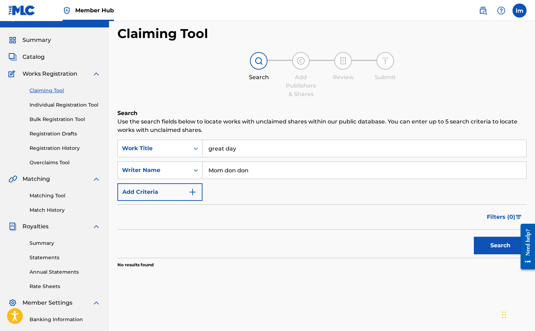
scroll to position [27, 0]
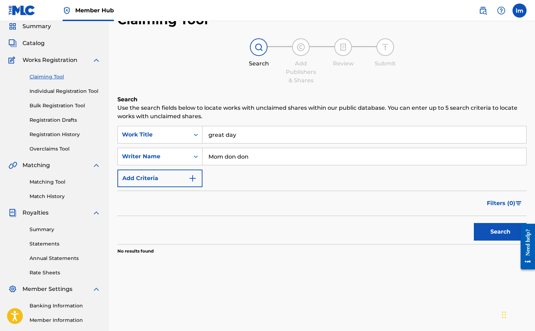
click at [217, 155] on input "Mom don don" at bounding box center [364, 156] width 324 height 17
click at [485, 225] on button "Search" at bounding box center [499, 232] width 53 height 18
drag, startPoint x: 225, startPoint y: 155, endPoint x: 193, endPoint y: 156, distance: 32.3
click at [193, 156] on div "SearchWithCriteriad08699cf-7cbb-4b17-aa41-a3fde593a6df Writer Name Mttm don don" at bounding box center [321, 157] width 409 height 18
click at [500, 231] on button "Search" at bounding box center [499, 232] width 53 height 18
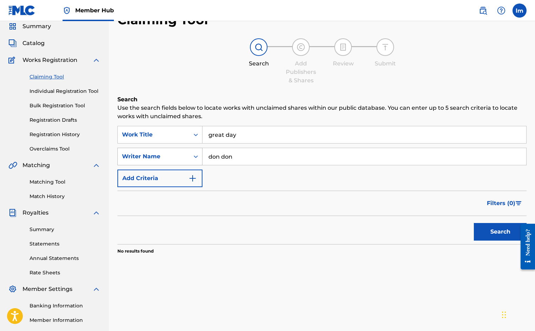
drag, startPoint x: 235, startPoint y: 159, endPoint x: 189, endPoint y: 152, distance: 46.5
click at [189, 152] on div "SearchWithCriteriad08699cf-7cbb-4b17-aa41-a3fde593a6df Writer Name [PERSON_NAME]" at bounding box center [321, 157] width 409 height 18
paste input "DONDON, MTTM"
click at [500, 231] on button "Search" at bounding box center [499, 232] width 53 height 18
drag, startPoint x: 239, startPoint y: 156, endPoint x: 166, endPoint y: 145, distance: 73.3
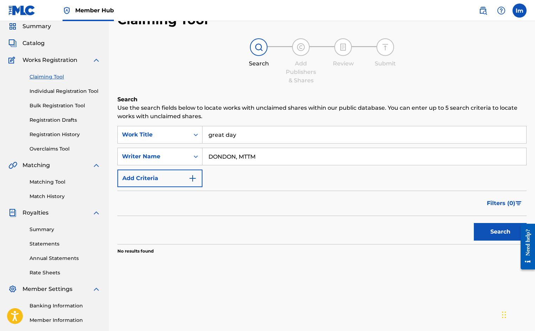
click at [167, 145] on div "SearchWithCriteria806d2362-2231-42fe-80a5-65dcd4afecaf Work Title great day Sea…" at bounding box center [321, 156] width 409 height 61
type input "MTTM"
click at [500, 231] on button "Search" at bounding box center [499, 232] width 53 height 18
drag, startPoint x: 229, startPoint y: 157, endPoint x: 169, endPoint y: 150, distance: 60.4
click at [169, 150] on div "SearchWithCriteriad08699cf-7cbb-4b17-aa41-a3fde593a6df Writer Name MTTM" at bounding box center [321, 157] width 409 height 18
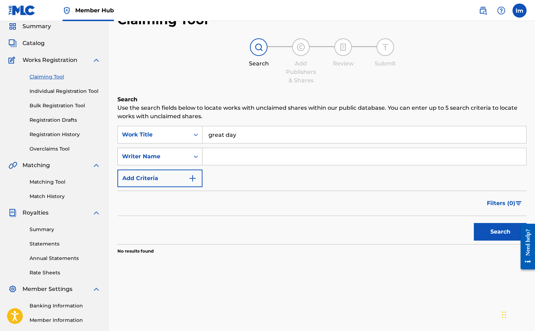
click at [500, 231] on button "Search" at bounding box center [499, 232] width 53 height 18
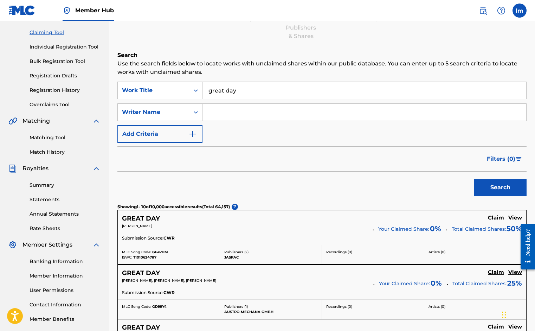
scroll to position [15, 0]
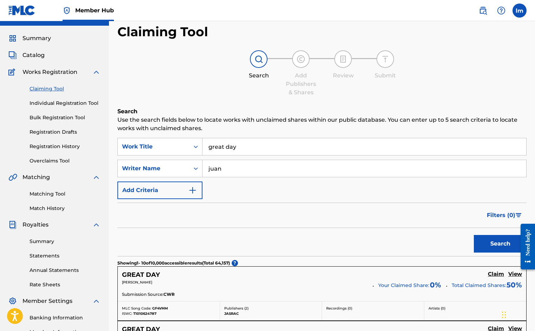
click at [500, 243] on button "Search" at bounding box center [499, 244] width 53 height 18
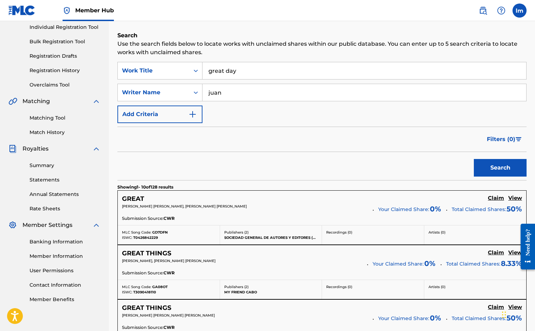
scroll to position [92, 0]
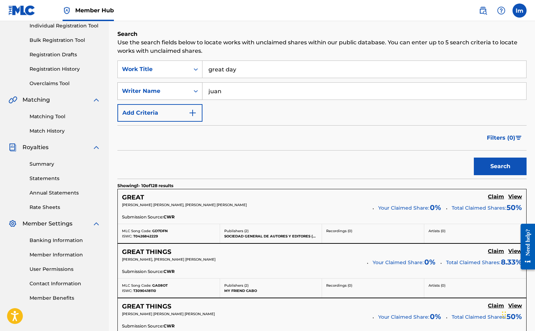
drag, startPoint x: 230, startPoint y: 90, endPoint x: 181, endPoint y: 91, distance: 49.5
click at [181, 90] on div "SearchWithCriteriad08699cf-7cbb-4b17-aa41-a3fde593a6df Writer Name [PERSON_NAME]" at bounding box center [321, 91] width 409 height 18
click at [500, 166] on button "Search" at bounding box center [499, 166] width 53 height 18
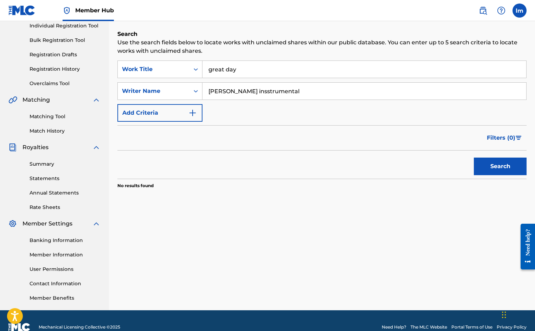
click at [235, 92] on input "[PERSON_NAME] insstrumental" at bounding box center [364, 91] width 324 height 17
click at [500, 166] on button "Search" at bounding box center [499, 166] width 53 height 18
drag, startPoint x: 266, startPoint y: 92, endPoint x: 195, endPoint y: 90, distance: 71.0
click at [195, 90] on div "SearchWithCriteriad08699cf-7cbb-4b17-aa41-a3fde593a6df Writer Name [PERSON_NAME…" at bounding box center [321, 91] width 409 height 18
click at [500, 166] on button "Search" at bounding box center [499, 166] width 53 height 18
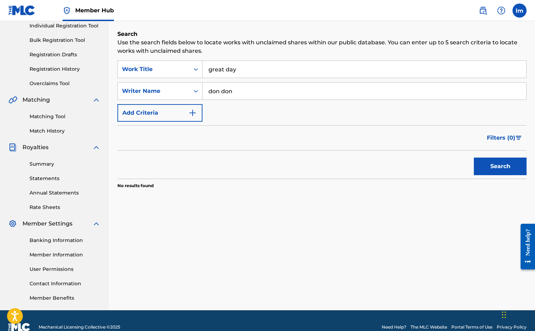
click at [209, 89] on input "don don" at bounding box center [364, 91] width 324 height 17
click at [500, 166] on button "Search" at bounding box center [499, 166] width 53 height 18
click at [218, 93] on input "mom don don" at bounding box center [364, 91] width 324 height 17
type input "mtm don don"
click at [500, 166] on button "Search" at bounding box center [499, 166] width 53 height 18
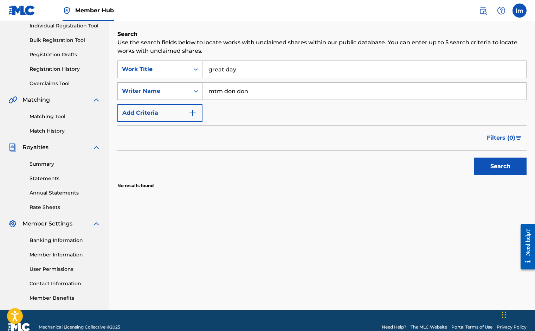
drag, startPoint x: 258, startPoint y: 92, endPoint x: 190, endPoint y: 92, distance: 68.1
click at [190, 92] on div "SearchWithCriteriad08699cf-7cbb-4b17-aa41-a3fde593a6df Writer Name mtm [PERSON_…" at bounding box center [321, 91] width 409 height 18
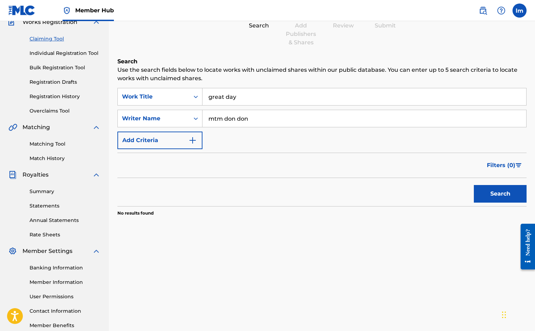
scroll to position [0, 0]
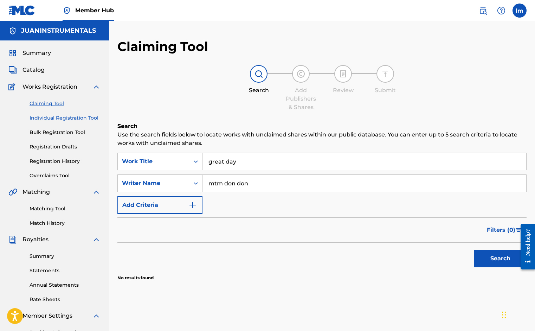
click at [66, 118] on link "Individual Registration Tool" at bounding box center [65, 117] width 71 height 7
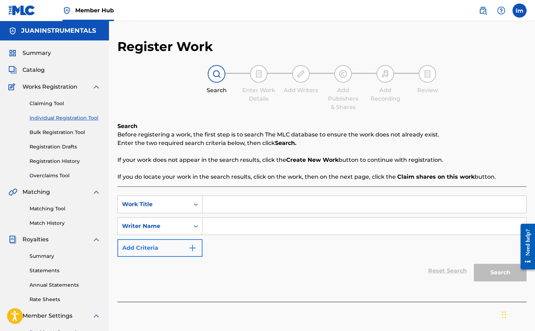
click at [177, 249] on button "Add Criteria" at bounding box center [159, 248] width 85 height 18
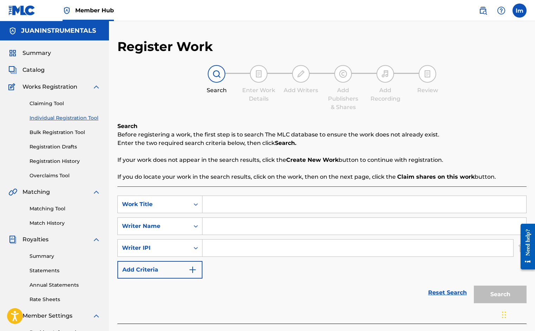
click at [215, 249] on input "Search Form" at bounding box center [357, 247] width 311 height 17
paste input "912655140"
type input "912655140"
click at [216, 207] on input "Search Form" at bounding box center [364, 204] width 324 height 17
click at [62, 104] on link "Claiming Tool" at bounding box center [65, 103] width 71 height 7
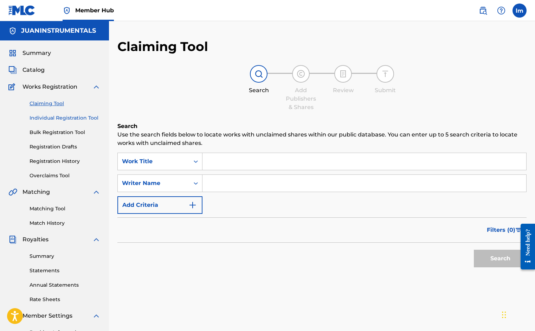
click at [57, 118] on link "Individual Registration Tool" at bounding box center [65, 117] width 71 height 7
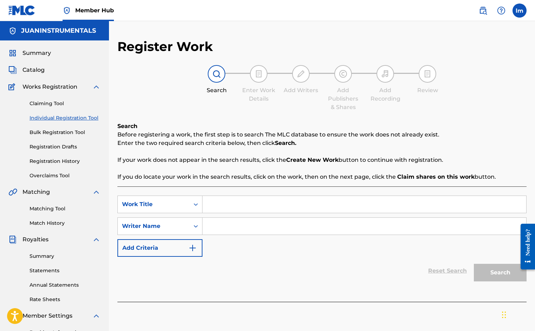
click at [221, 206] on input "Search Form" at bounding box center [364, 204] width 324 height 17
type input "great day"
click at [223, 230] on input "Search Form" at bounding box center [364, 225] width 324 height 17
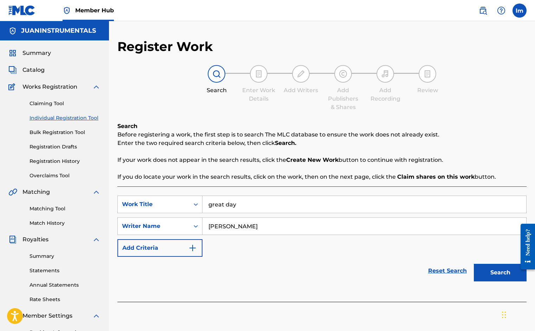
type input "[PERSON_NAME]"
drag, startPoint x: 225, startPoint y: 237, endPoint x: 511, endPoint y: 275, distance: 288.4
click at [511, 275] on button "Search" at bounding box center [499, 272] width 53 height 18
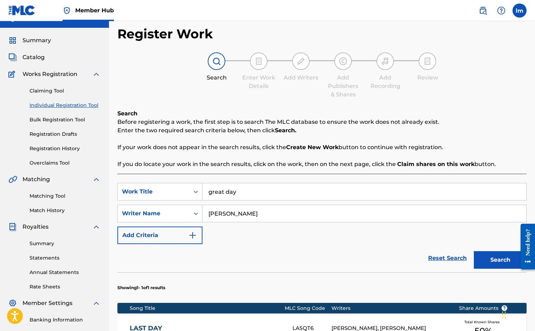
scroll to position [113, 0]
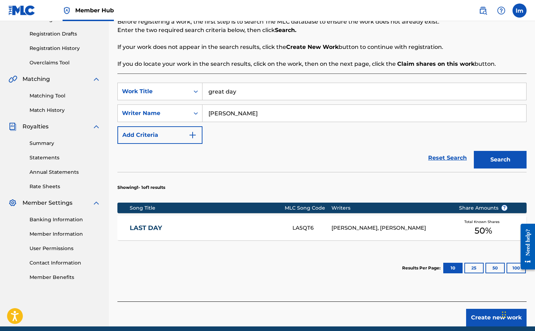
click at [446, 225] on div "[PERSON_NAME], [PERSON_NAME]" at bounding box center [389, 228] width 117 height 8
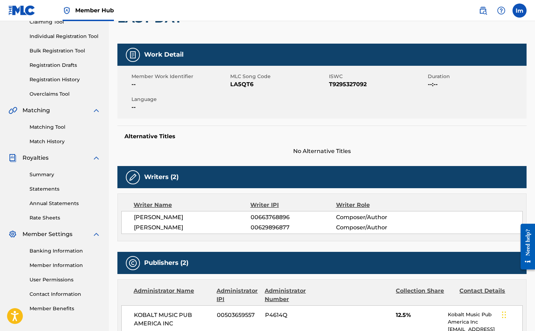
scroll to position [15, 0]
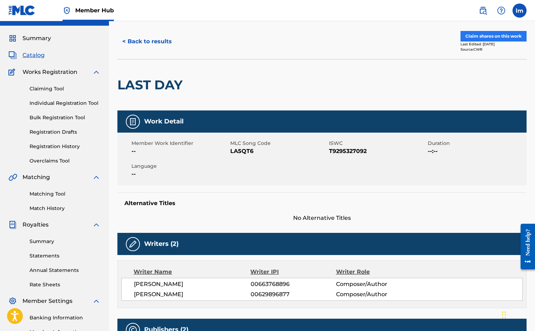
click at [466, 35] on button "Claim shares on this work" at bounding box center [493, 36] width 66 height 11
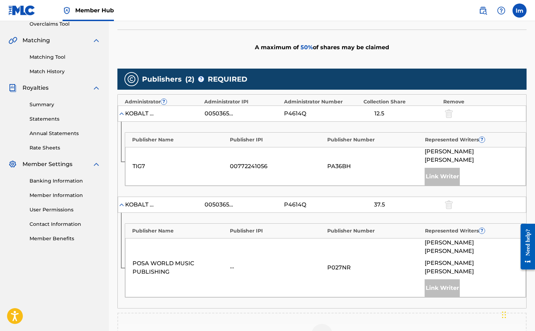
scroll to position [236, 0]
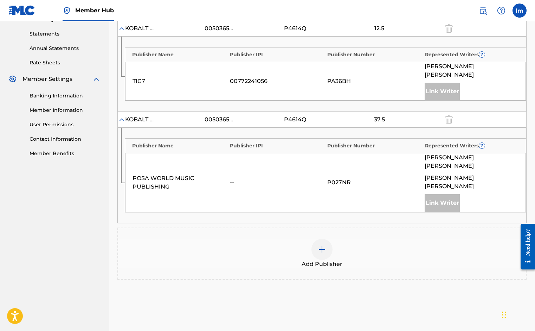
click at [318, 245] on img at bounding box center [322, 249] width 8 height 8
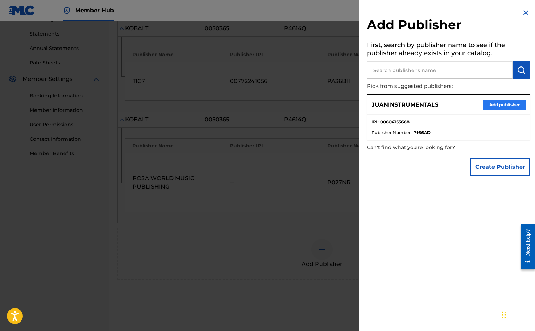
click at [496, 103] on button "Add publisher" at bounding box center [504, 104] width 42 height 11
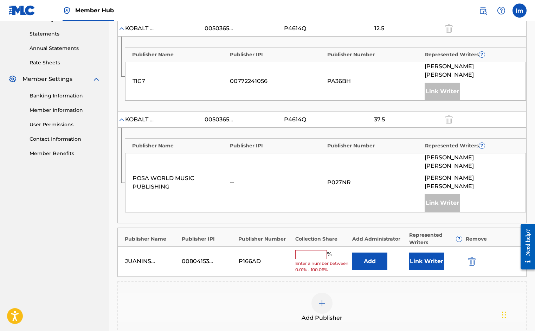
click at [302, 250] on input "text" at bounding box center [311, 254] width 32 height 9
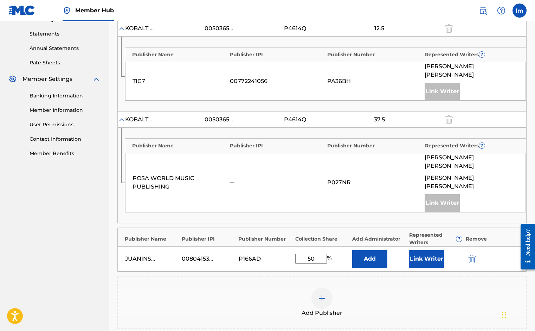
scroll to position [322, 0]
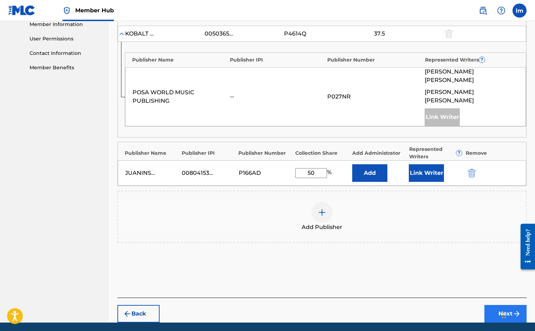
type input "50"
click at [494, 305] on button "Next" at bounding box center [505, 314] width 42 height 18
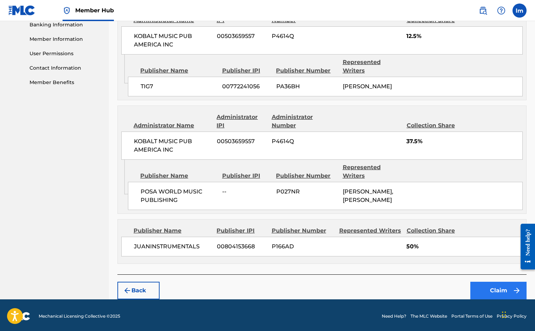
click at [500, 288] on button "Claim" at bounding box center [498, 290] width 56 height 18
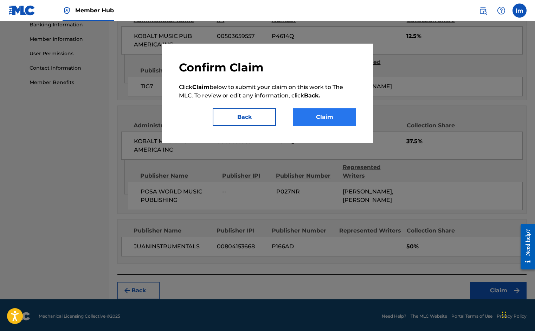
click at [328, 118] on button "Claim" at bounding box center [324, 117] width 63 height 18
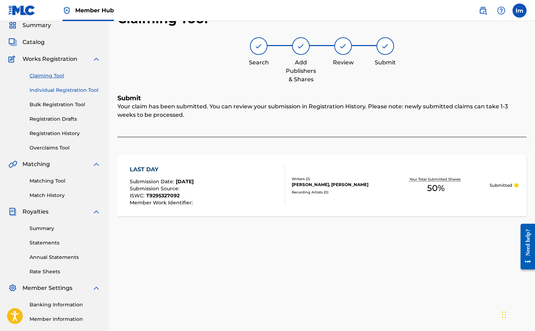
scroll to position [0, 0]
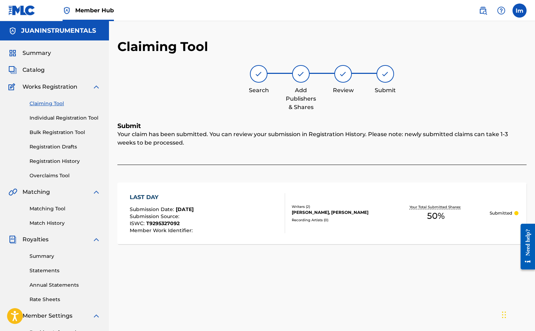
click at [57, 105] on link "Claiming Tool" at bounding box center [65, 103] width 71 height 7
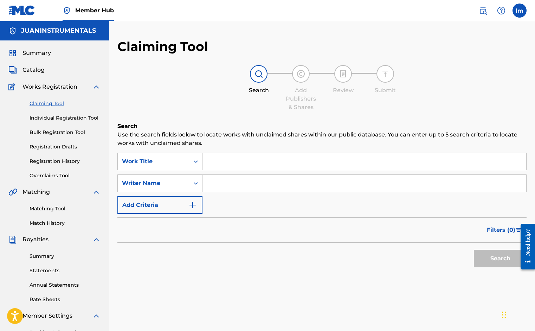
click at [243, 163] on input "Search Form" at bounding box center [364, 161] width 324 height 17
click at [256, 267] on div "Search" at bounding box center [321, 256] width 409 height 28
click at [235, 161] on input "great dat" at bounding box center [364, 161] width 324 height 17
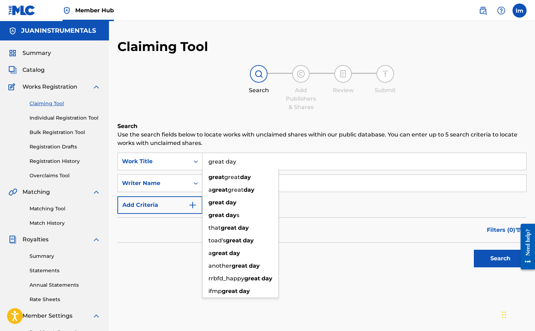
type input "great day"
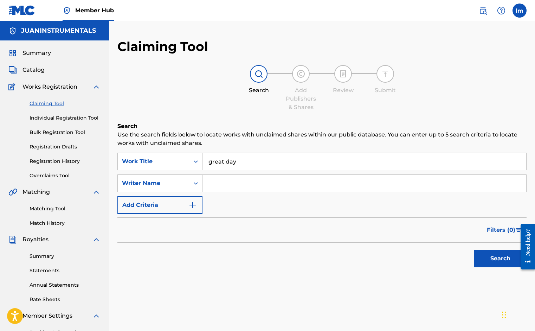
click at [316, 266] on div "Search" at bounding box center [321, 256] width 409 height 28
click at [237, 179] on input "Search Form" at bounding box center [364, 183] width 324 height 17
type input "[PERSON_NAME] instrumental"
click at [484, 253] on button "Search" at bounding box center [499, 258] width 53 height 18
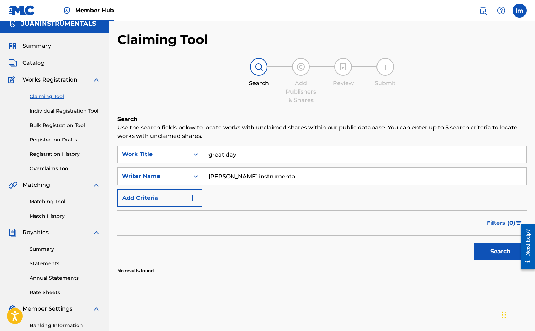
scroll to position [6, 0]
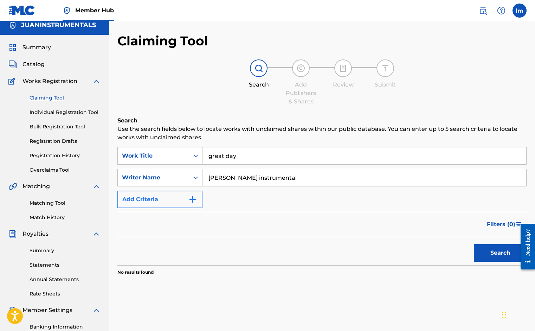
click at [179, 202] on button "Add Criteria" at bounding box center [159, 199] width 85 height 18
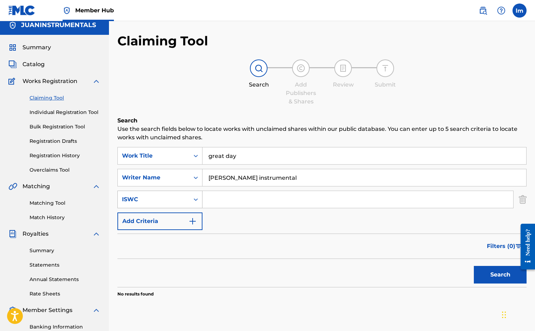
click at [179, 202] on div "ISWC" at bounding box center [153, 199] width 63 height 8
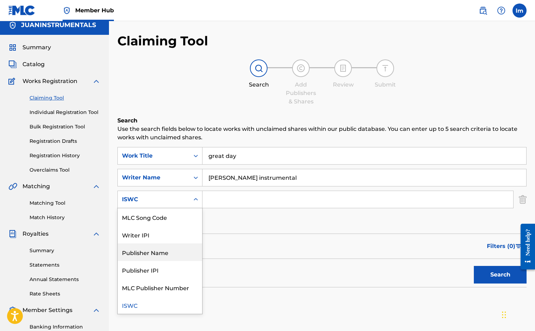
click at [166, 255] on div "Publisher Name" at bounding box center [160, 252] width 84 height 18
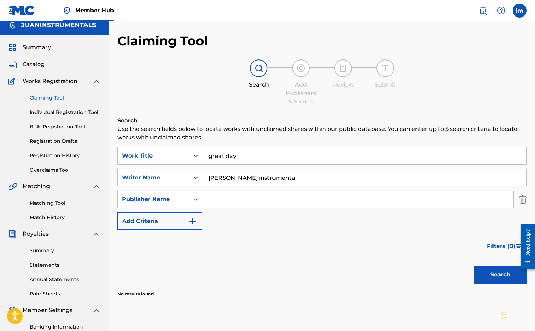
drag, startPoint x: 209, startPoint y: 177, endPoint x: 269, endPoint y: 176, distance: 60.8
click at [269, 176] on input "[PERSON_NAME] instrumental" at bounding box center [364, 177] width 324 height 17
click at [241, 197] on input "Search Form" at bounding box center [357, 199] width 311 height 17
paste input "[PERSON_NAME] instrumental"
type input "[PERSON_NAME] instrumental"
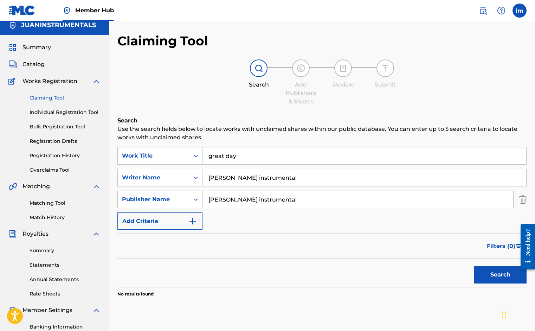
drag, startPoint x: 270, startPoint y: 180, endPoint x: 191, endPoint y: 168, distance: 79.6
click at [191, 168] on div "SearchWithCriteria806d2362-2231-42fe-80a5-65dcd4afecaf Work Title great day Sea…" at bounding box center [321, 188] width 409 height 83
click at [486, 278] on button "Search" at bounding box center [499, 275] width 53 height 18
drag, startPoint x: 281, startPoint y: 200, endPoint x: 175, endPoint y: 182, distance: 107.5
click at [175, 182] on div "SearchWithCriteria806d2362-2231-42fe-80a5-65dcd4afecaf Work Title great day Sea…" at bounding box center [321, 188] width 409 height 83
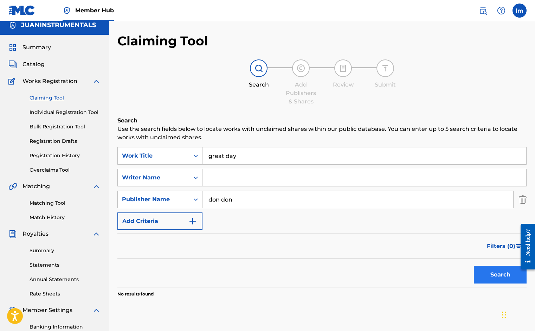
type input "don don"
click at [499, 272] on button "Search" at bounding box center [499, 275] width 53 height 18
click at [61, 110] on link "Individual Registration Tool" at bounding box center [65, 112] width 71 height 7
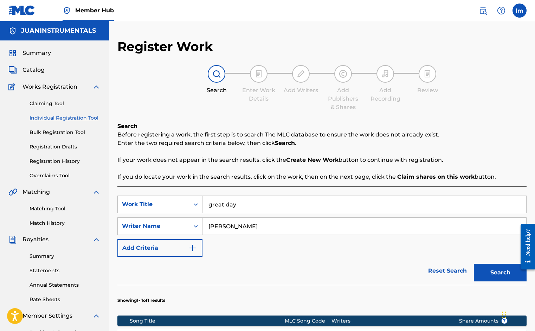
scroll to position [5, 0]
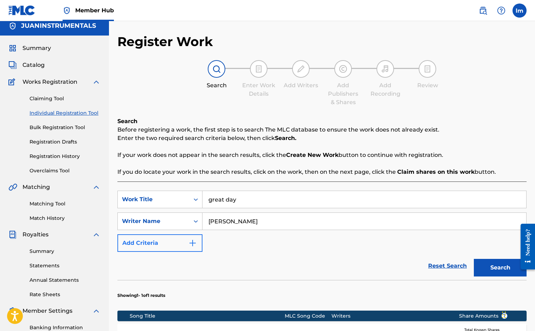
click at [189, 244] on img "Search Form" at bounding box center [192, 242] width 8 height 8
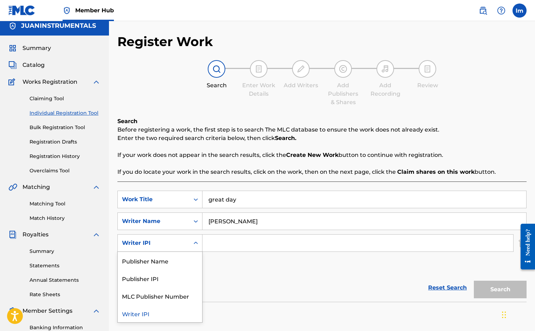
click at [194, 243] on icon "Search Form" at bounding box center [196, 242] width 4 height 2
click at [168, 262] on div "Publisher Name" at bounding box center [160, 260] width 84 height 18
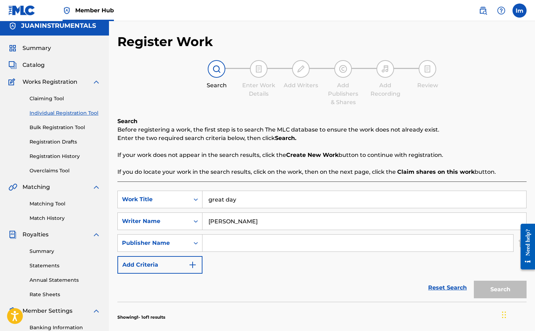
click at [213, 240] on input "Search Form" at bounding box center [357, 242] width 311 height 17
click at [222, 241] on input "Search Form" at bounding box center [357, 242] width 311 height 17
paste input "JUANINSTRUMENTALS"
type input "JUANINSTRUMENTALS"
click at [505, 285] on button "Search" at bounding box center [499, 289] width 53 height 18
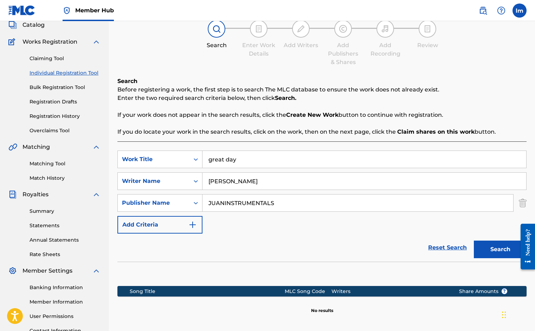
scroll to position [115, 0]
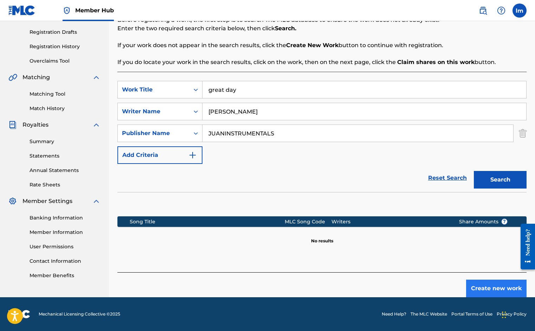
click at [476, 285] on button "Create new work" at bounding box center [496, 288] width 60 height 18
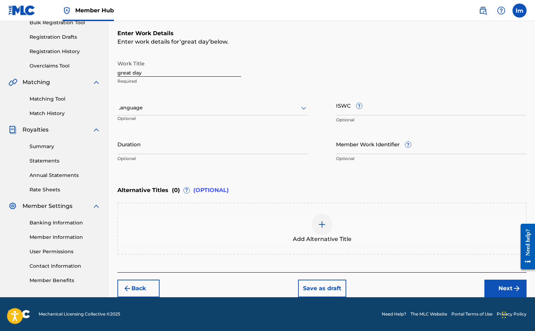
scroll to position [110, 0]
click at [354, 149] on input "Member Work Identifier ?" at bounding box center [431, 144] width 190 height 20
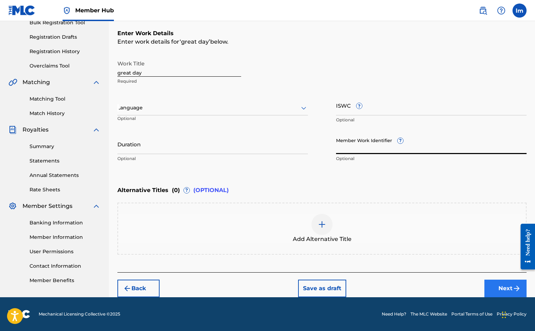
click at [498, 288] on button "Next" at bounding box center [505, 288] width 42 height 18
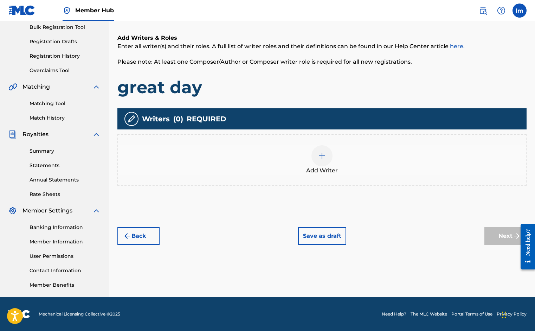
scroll to position [105, 0]
click at [321, 153] on img at bounding box center [322, 155] width 8 height 8
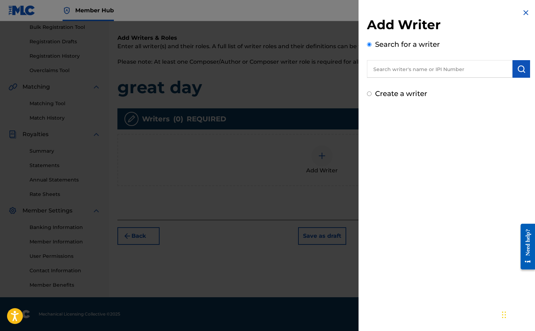
click at [370, 93] on input "Create a writer" at bounding box center [369, 93] width 5 height 5
radio input "false"
radio input "true"
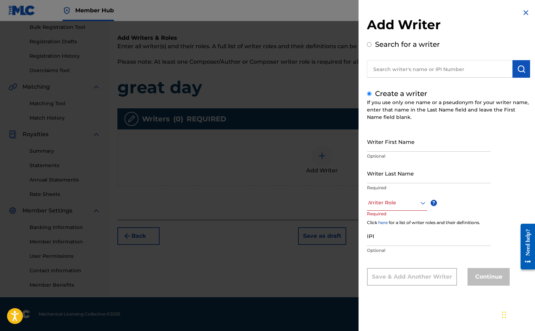
click at [368, 94] on input "Create a writer" at bounding box center [369, 93] width 5 height 5
click at [401, 70] on input "text" at bounding box center [439, 69] width 145 height 18
radio input "true"
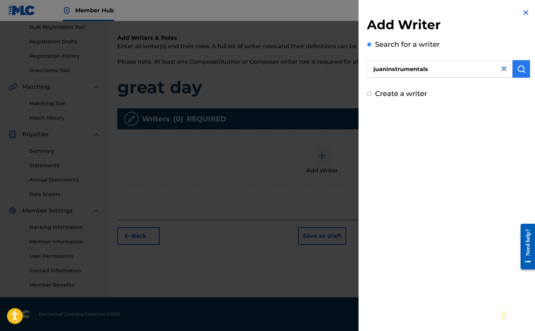
type input "juaninstrumentals"
click at [517, 69] on img "submit" at bounding box center [521, 69] width 8 height 8
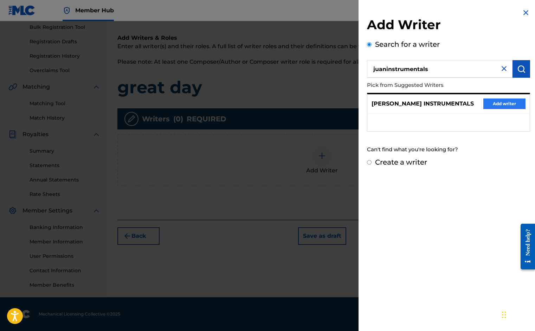
click at [495, 103] on button "Add writer" at bounding box center [504, 103] width 42 height 11
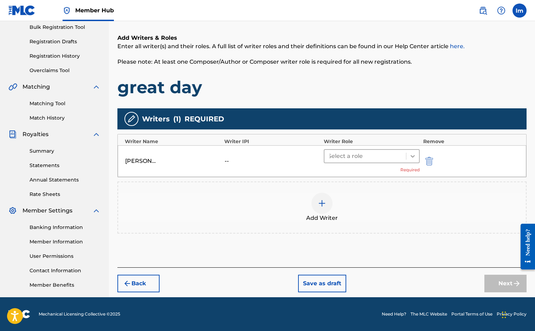
click at [410, 153] on icon at bounding box center [412, 155] width 7 height 7
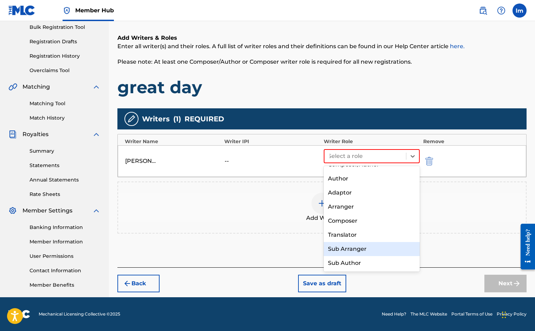
scroll to position [0, 0]
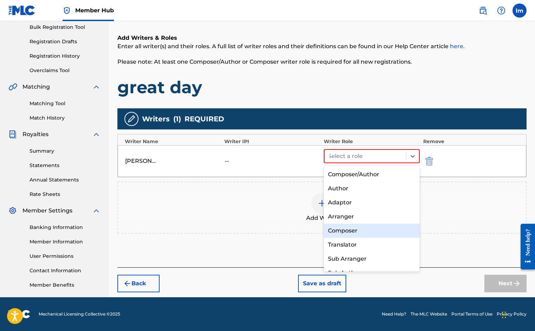
click at [358, 232] on div "Composer" at bounding box center [372, 230] width 96 height 14
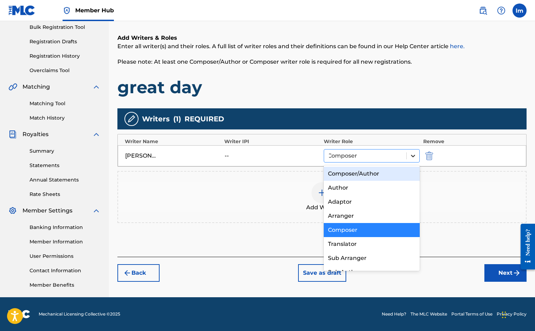
click at [412, 152] on icon at bounding box center [412, 155] width 7 height 7
click at [407, 99] on div "Add Writers & Roles Enter all writer(s) and their roles. A full list of writer …" at bounding box center [321, 137] width 409 height 240
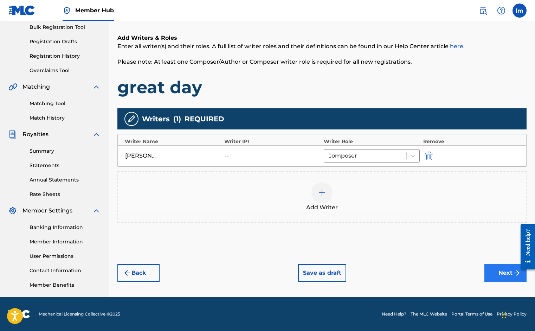
click at [494, 272] on button "Next" at bounding box center [505, 273] width 42 height 18
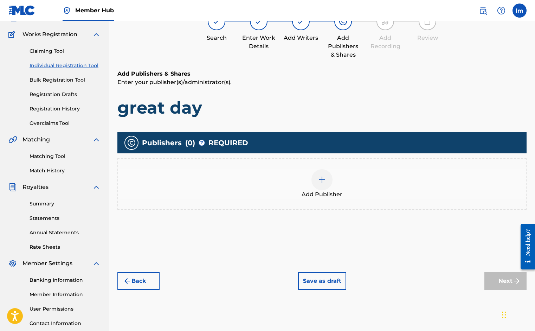
scroll to position [32, 0]
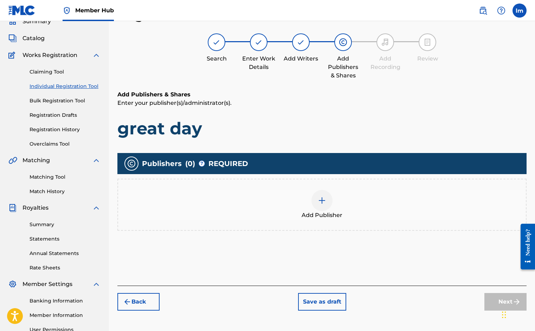
click at [323, 194] on div at bounding box center [321, 200] width 21 height 21
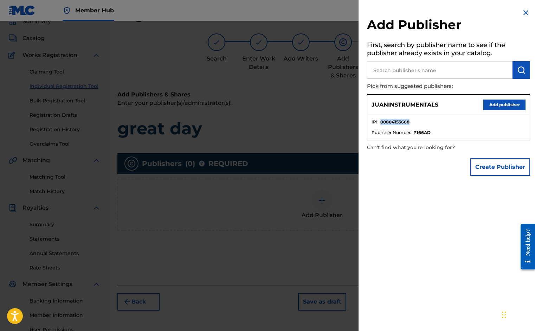
drag, startPoint x: 411, startPoint y: 120, endPoint x: 380, endPoint y: 120, distance: 31.3
click at [380, 120] on li "IPI : 00804153668" at bounding box center [448, 124] width 154 height 11
copy strong "00804153668"
click at [507, 101] on button "Add publisher" at bounding box center [504, 104] width 42 height 11
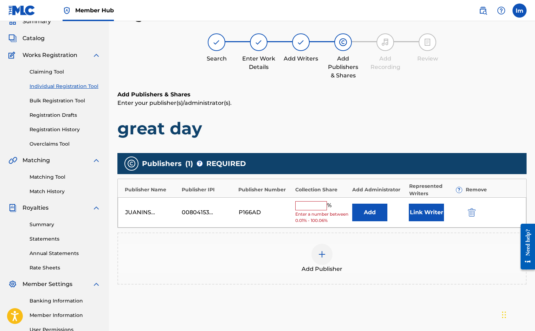
click at [311, 205] on input "text" at bounding box center [311, 205] width 32 height 9
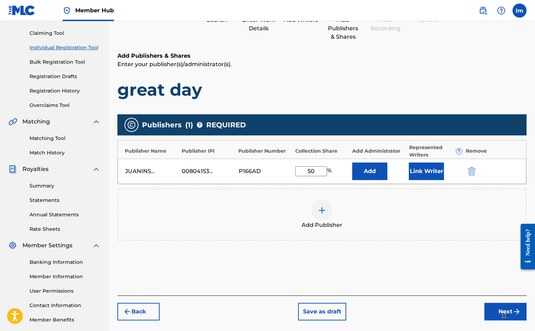
scroll to position [105, 0]
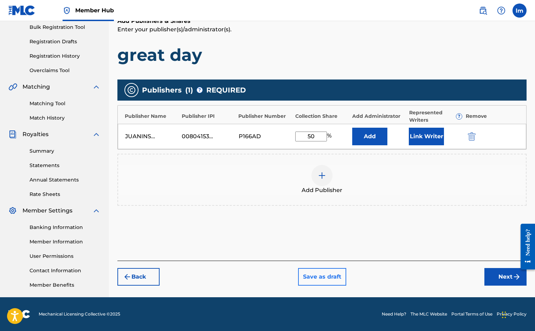
type input "50"
click at [338, 278] on button "Save as draft" at bounding box center [322, 277] width 48 height 18
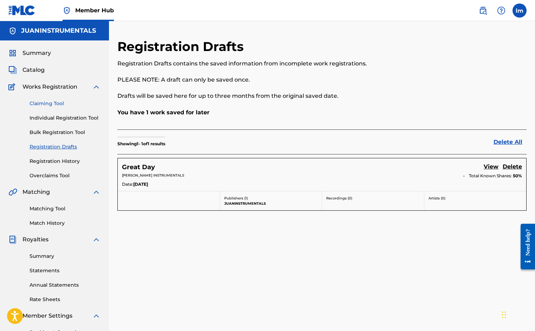
click at [55, 104] on link "Claiming Tool" at bounding box center [65, 103] width 71 height 7
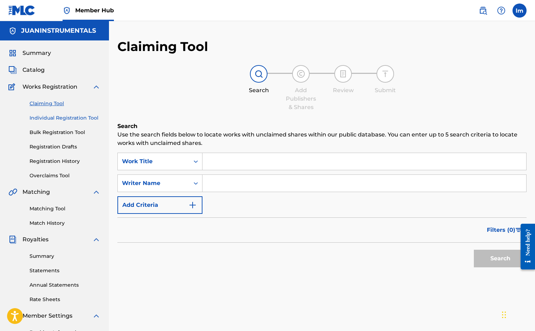
click at [58, 116] on link "Individual Registration Tool" at bounding box center [65, 117] width 71 height 7
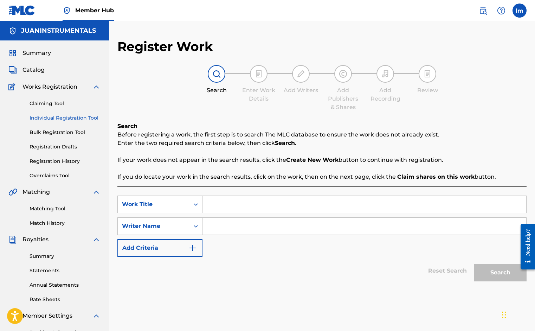
click at [240, 205] on input "Search Form" at bounding box center [364, 204] width 324 height 17
type input "mop wit it"
click at [234, 229] on input "Search Form" at bounding box center [364, 225] width 324 height 17
click at [484, 269] on button "Search" at bounding box center [499, 272] width 53 height 18
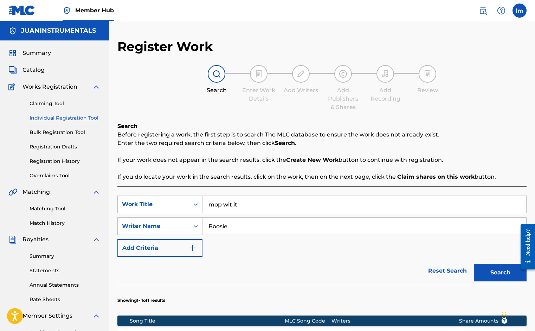
scroll to position [142, 0]
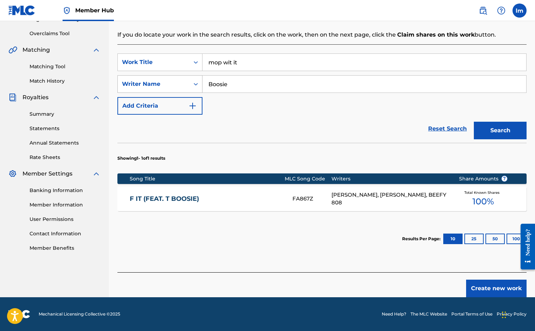
drag, startPoint x: 233, startPoint y: 84, endPoint x: 181, endPoint y: 79, distance: 52.2
click at [181, 79] on div "SearchWithCriteria7381ed79-566d-4926-9b28-2ccc70e35a8a Writer Name Boosie" at bounding box center [321, 84] width 409 height 18
click at [481, 125] on button "Search" at bounding box center [499, 131] width 53 height 18
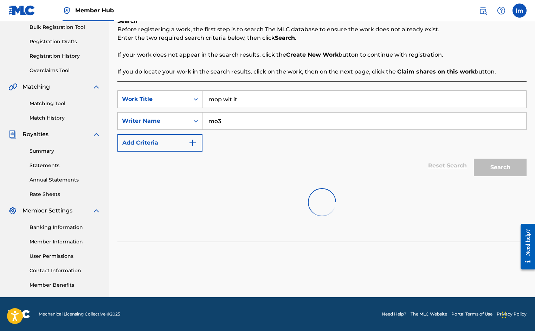
scroll to position [105, 0]
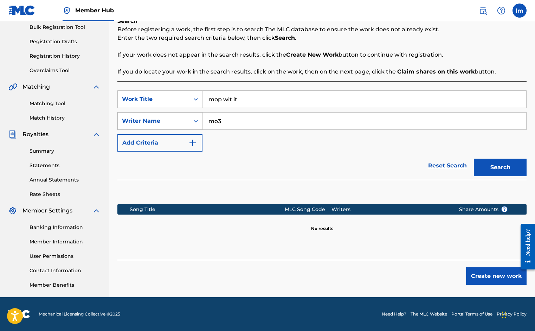
drag, startPoint x: 223, startPoint y: 122, endPoint x: 169, endPoint y: 112, distance: 54.9
click at [169, 112] on div "SearchWithCriteria7381ed79-566d-4926-9b28-2ccc70e35a8a Writer Name mo3" at bounding box center [321, 121] width 409 height 18
drag, startPoint x: 220, startPoint y: 119, endPoint x: 185, endPoint y: 124, distance: 35.5
click at [185, 124] on div "SearchWithCriteria7381ed79-566d-4926-9b28-2ccc70e35a8a Writer Name on" at bounding box center [321, 121] width 409 height 18
type input "on"
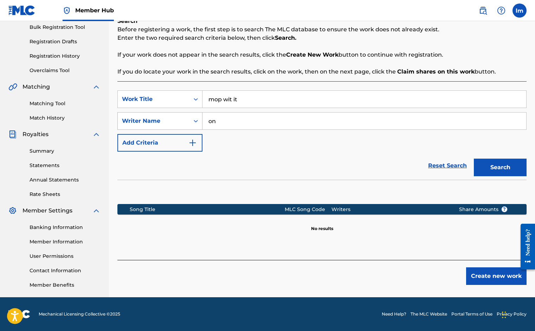
click at [193, 120] on icon "Search Form" at bounding box center [195, 120] width 7 height 7
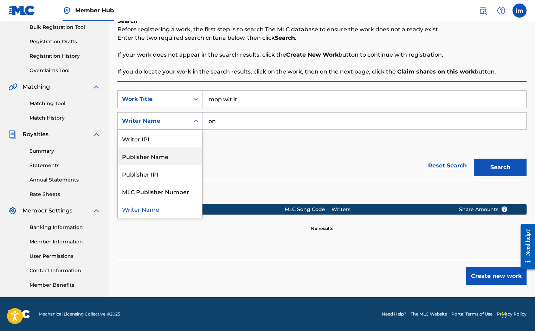
click at [166, 154] on div "Publisher Name" at bounding box center [160, 156] width 84 height 18
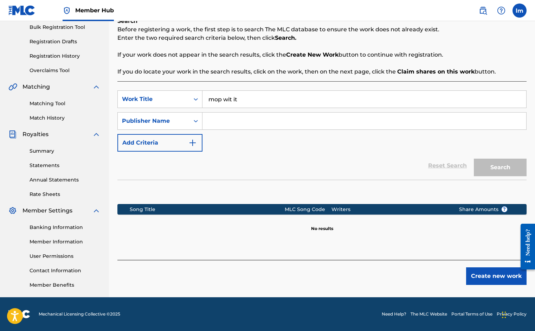
click at [229, 123] on input "Search Form" at bounding box center [364, 120] width 324 height 17
type input "mo3"
click at [514, 164] on button "Search" at bounding box center [499, 167] width 53 height 18
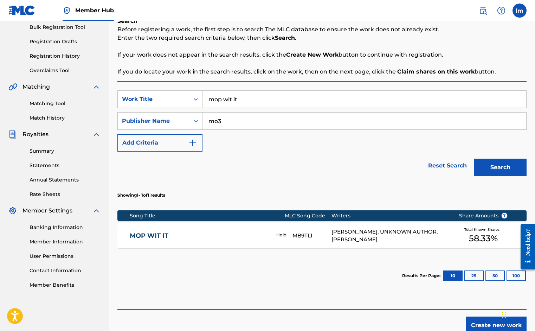
click at [358, 238] on div "[PERSON_NAME], UNKNOWN AUTHOR, [PERSON_NAME]" at bounding box center [389, 236] width 117 height 16
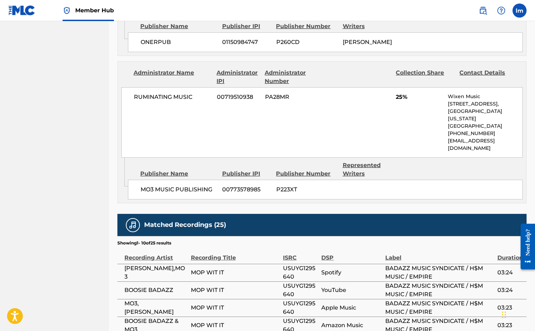
scroll to position [608, 0]
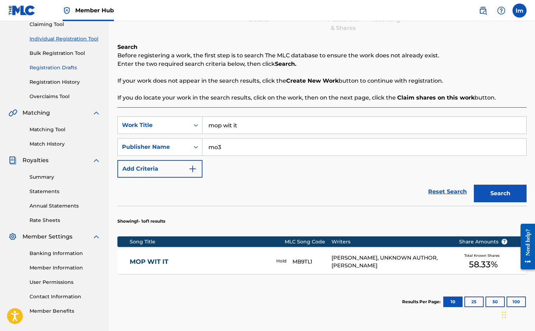
scroll to position [61, 0]
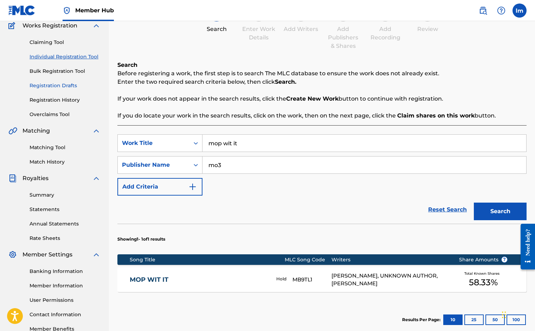
click at [65, 86] on link "Registration Drafts" at bounding box center [65, 85] width 71 height 7
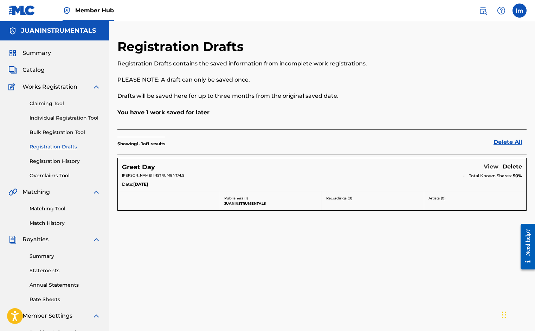
click at [491, 164] on link "View" at bounding box center [490, 166] width 15 height 9
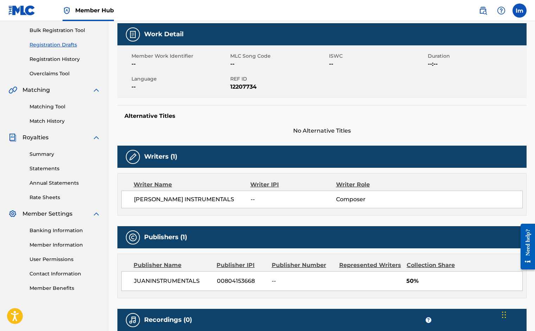
scroll to position [13, 0]
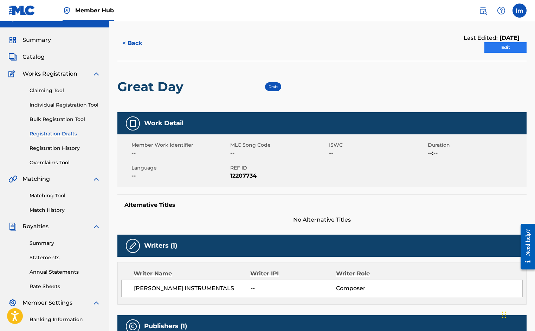
click at [509, 47] on link "Edit" at bounding box center [505, 47] width 42 height 11
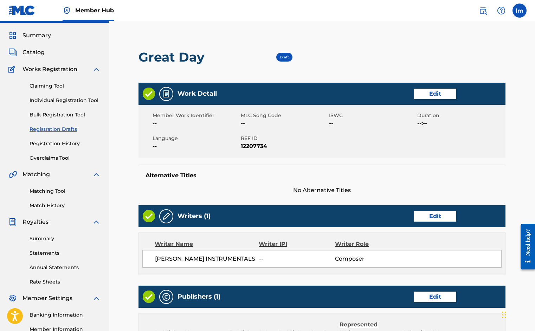
scroll to position [187, 0]
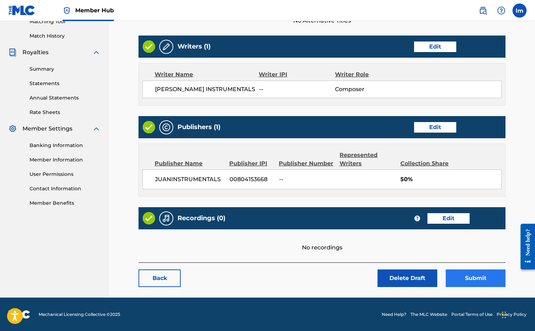
click at [494, 280] on button "Submit" at bounding box center [475, 278] width 60 height 18
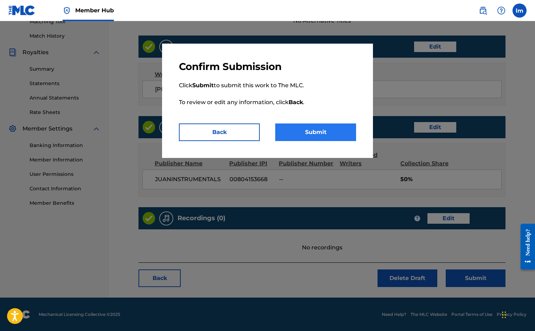
click at [332, 133] on button "Submit" at bounding box center [315, 132] width 81 height 18
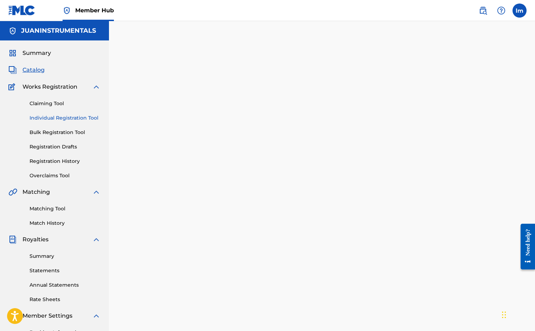
click at [52, 116] on link "Individual Registration Tool" at bounding box center [65, 117] width 71 height 7
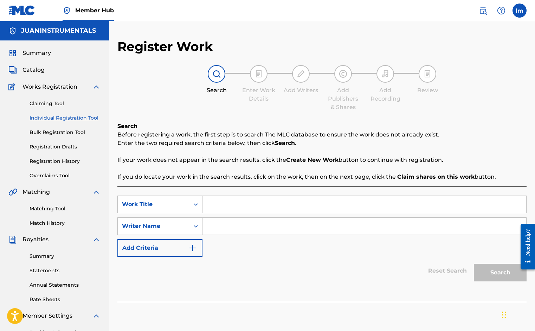
click at [233, 203] on input "Search Form" at bounding box center [364, 204] width 324 height 17
type input "walk down"
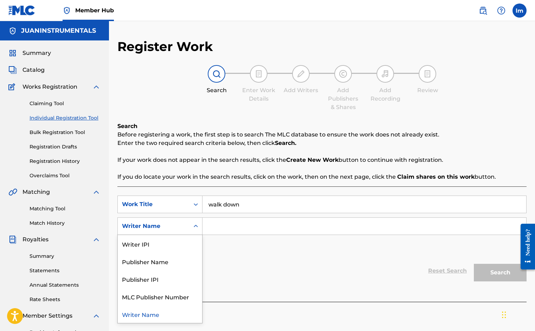
click at [191, 224] on div "Search Form" at bounding box center [195, 226] width 13 height 13
click at [156, 266] on div "Publisher Name" at bounding box center [160, 261] width 84 height 18
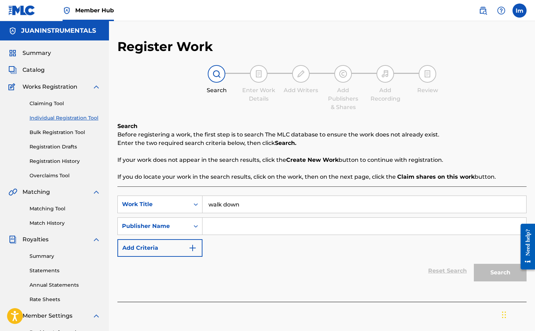
paste input "JUANINSTRUMENTALS"
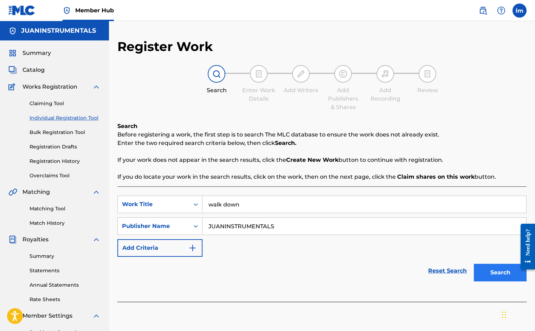
type input "JUANINSTRUMENTALS"
click at [486, 266] on button "Search" at bounding box center [499, 272] width 53 height 18
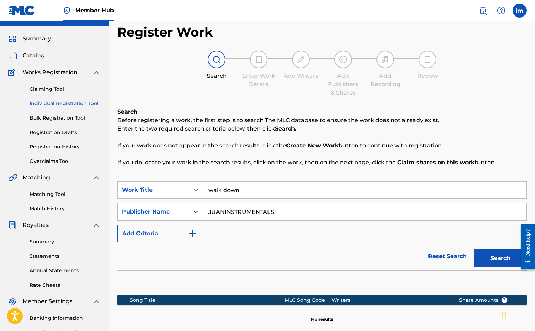
scroll to position [47, 0]
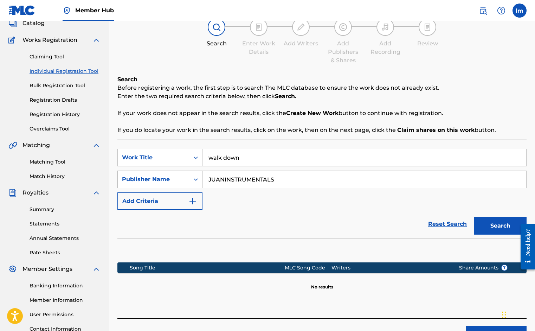
drag, startPoint x: 283, startPoint y: 176, endPoint x: 180, endPoint y: 175, distance: 103.6
click at [180, 175] on div "SearchWithCriteriaf2d596d5-fb8c-42ca-a4a4-46333c50ac87 Publisher Name JUANINSTR…" at bounding box center [321, 179] width 409 height 18
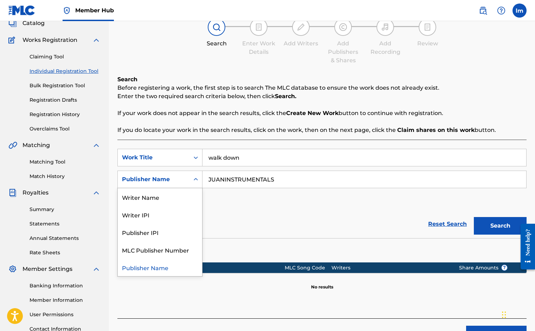
click at [183, 181] on div "Publisher Name" at bounding box center [153, 179] width 63 height 8
click at [149, 195] on div "Writer Name" at bounding box center [160, 197] width 84 height 18
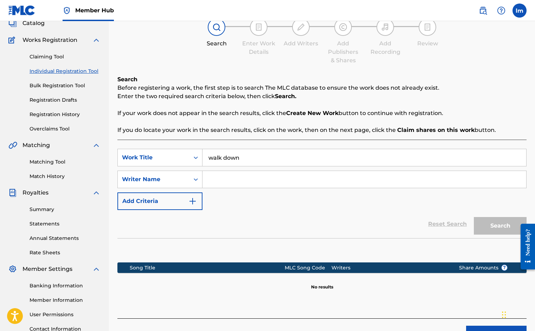
click at [224, 175] on input "Search Form" at bounding box center [364, 179] width 324 height 17
type input "don don"
click at [487, 219] on button "Search" at bounding box center [499, 226] width 53 height 18
drag, startPoint x: 246, startPoint y: 181, endPoint x: 188, endPoint y: 180, distance: 57.3
click at [189, 180] on div "SearchWithCriteriaa261e26d-899f-4f9d-8622-fcd41d97fd3b Writer Name [PERSON_NAME]" at bounding box center [321, 179] width 409 height 18
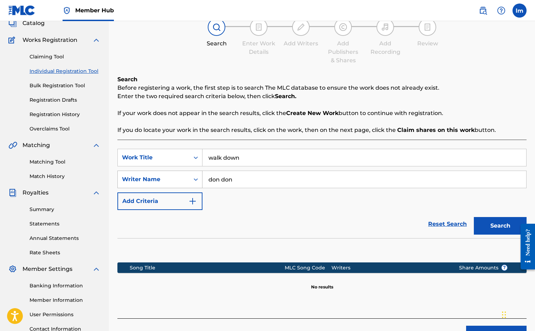
click at [196, 180] on icon "Search Form" at bounding box center [195, 179] width 7 height 7
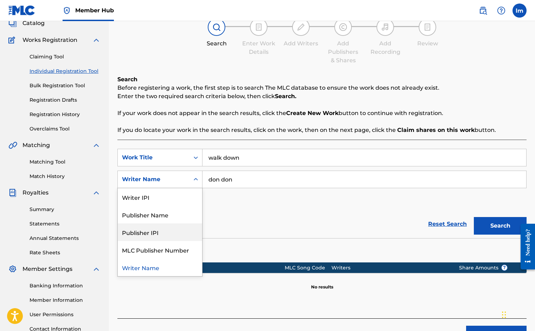
click at [172, 230] on div "Publisher IPI" at bounding box center [160, 232] width 84 height 18
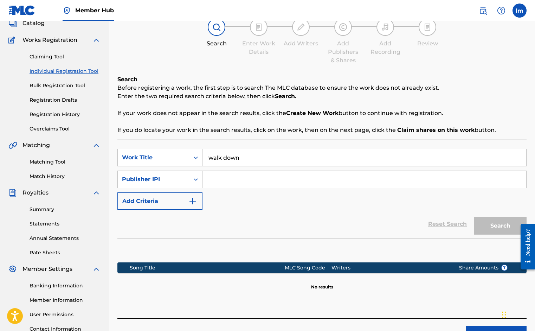
click at [242, 178] on input "Search Form" at bounding box center [364, 179] width 324 height 17
paste input "JUANINSTRUMENTALS"
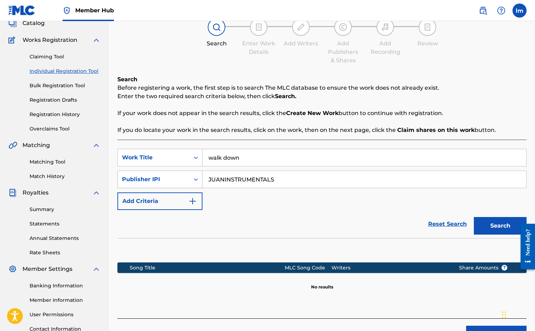
drag, startPoint x: 280, startPoint y: 179, endPoint x: 174, endPoint y: 173, distance: 106.6
click at [174, 173] on div "SearchWithCriteria37e4f9c7-679f-4c2b-a0da-26c3d83ff98b Publisher IPI JUANINSTRU…" at bounding box center [321, 179] width 409 height 18
type input "JUANINSTRUMENTALS"
click at [172, 201] on button "Add Criteria" at bounding box center [159, 201] width 85 height 18
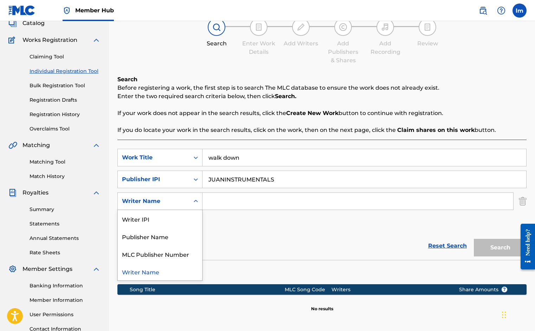
click at [198, 201] on icon "Search Form" at bounding box center [195, 200] width 7 height 7
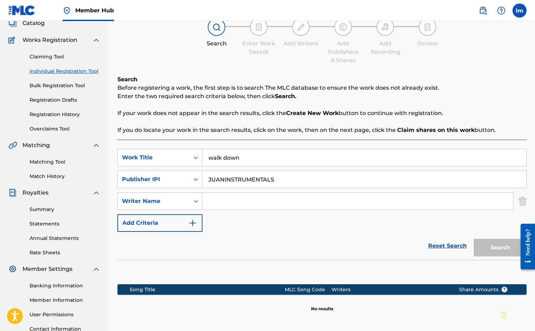
click at [221, 205] on input "Search Form" at bounding box center [357, 200] width 311 height 17
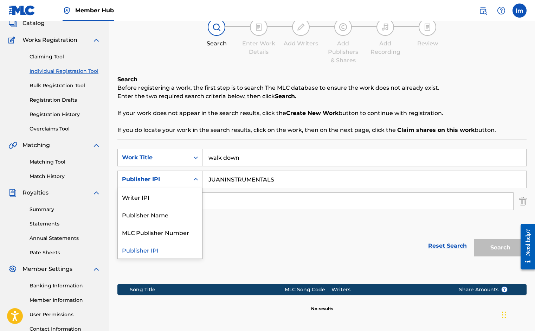
click at [199, 180] on div "Search Form" at bounding box center [195, 179] width 13 height 13
click at [161, 216] on div "Publisher Name" at bounding box center [160, 214] width 84 height 18
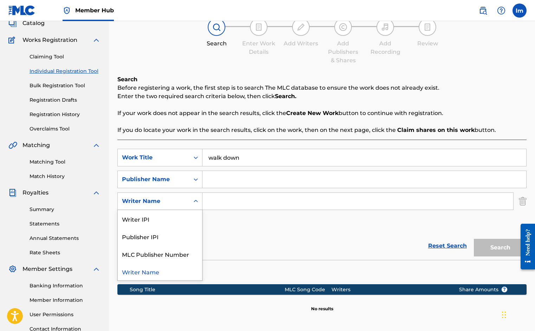
click at [190, 201] on div "Search Form" at bounding box center [195, 201] width 13 height 13
click at [160, 271] on div "Writer Name" at bounding box center [160, 271] width 84 height 18
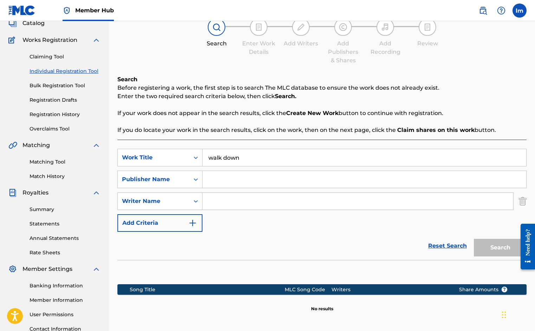
click at [214, 200] on input "Search Form" at bounding box center [357, 200] width 311 height 17
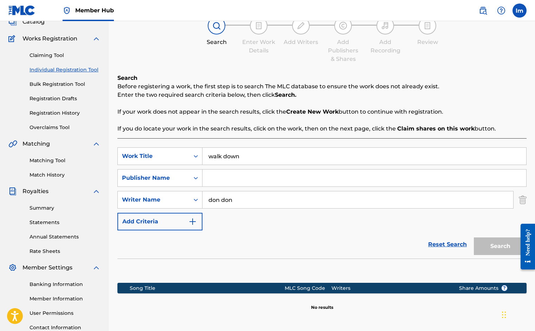
scroll to position [115, 0]
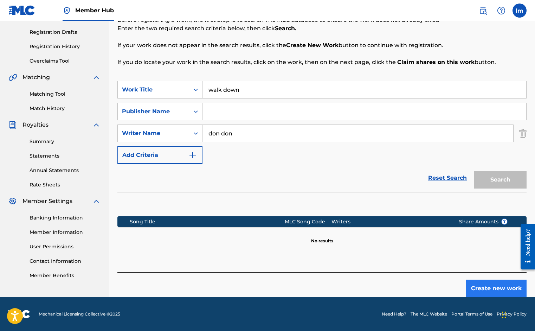
type input "don don"
click at [481, 284] on button "Create new work" at bounding box center [496, 288] width 60 height 18
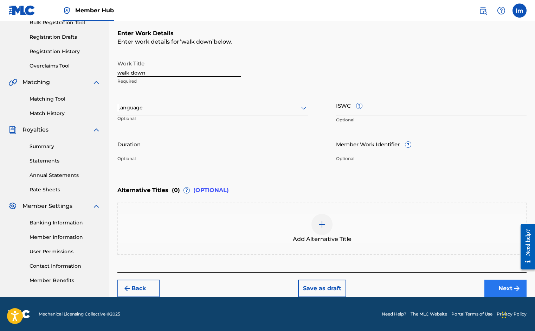
click at [516, 285] on img "submit" at bounding box center [516, 288] width 8 height 8
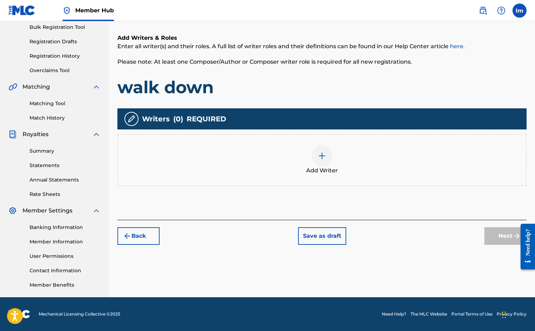
click at [320, 159] on img at bounding box center [322, 155] width 8 height 8
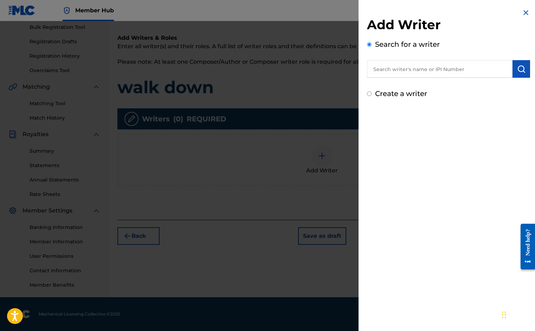
click at [401, 71] on input "text" at bounding box center [439, 69] width 145 height 18
type input "j"
click at [368, 94] on input "Create a writer" at bounding box center [369, 93] width 5 height 5
radio input "false"
radio input "true"
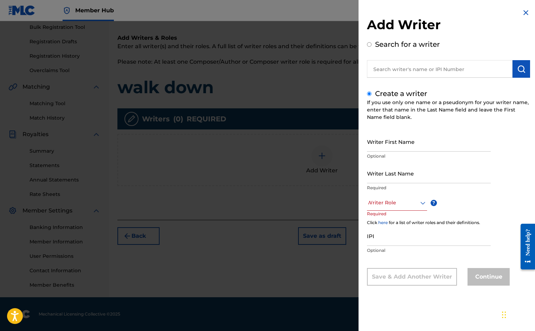
click at [396, 68] on input "text" at bounding box center [439, 69] width 145 height 18
radio input "true"
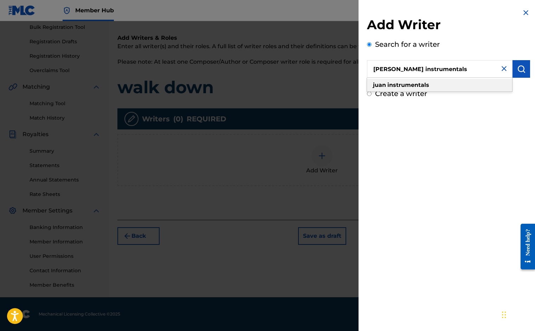
click at [435, 87] on div "[PERSON_NAME] instrumentals" at bounding box center [439, 85] width 145 height 13
type input "[PERSON_NAME] instrumentals"
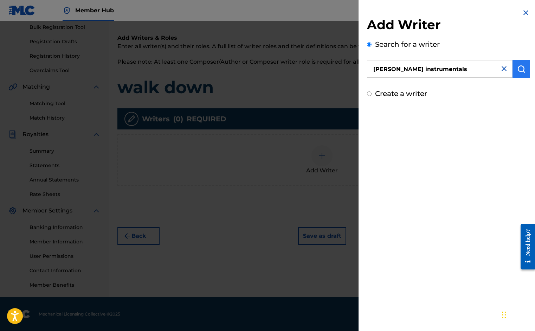
click at [519, 74] on button "submit" at bounding box center [521, 69] width 18 height 18
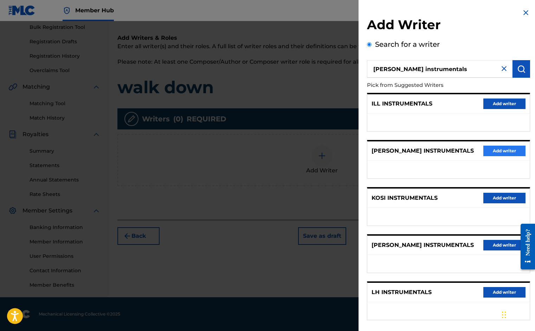
click at [488, 150] on button "Add writer" at bounding box center [504, 150] width 42 height 11
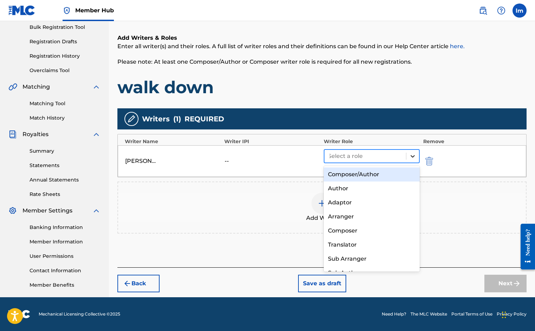
click at [417, 154] on div at bounding box center [412, 156] width 13 height 13
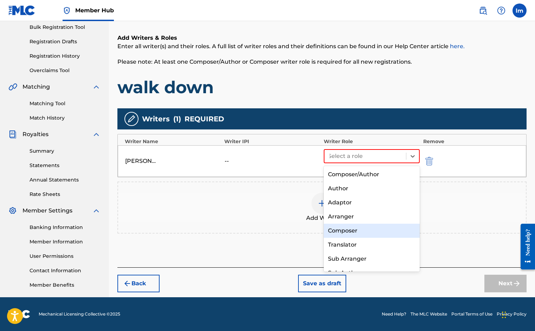
click at [345, 226] on div "Composer" at bounding box center [372, 230] width 96 height 14
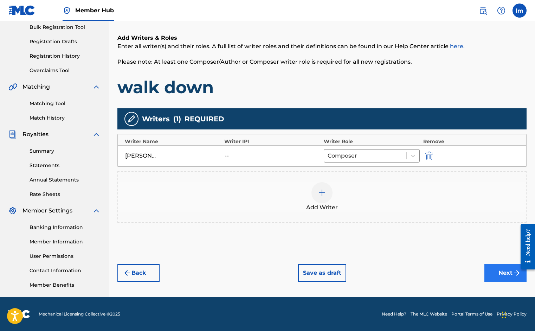
click at [502, 276] on button "Next" at bounding box center [505, 273] width 42 height 18
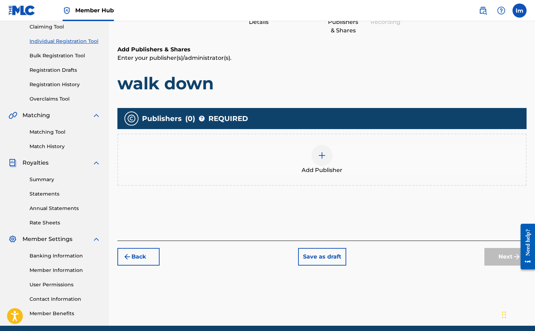
scroll to position [78, 0]
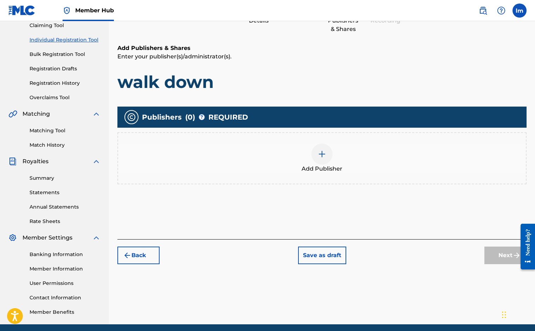
click at [326, 147] on div at bounding box center [321, 153] width 21 height 21
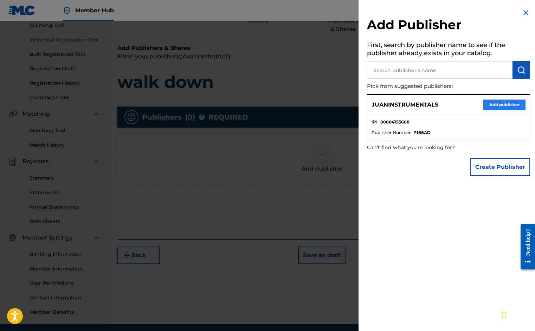
click at [491, 103] on button "Add publisher" at bounding box center [504, 104] width 42 height 11
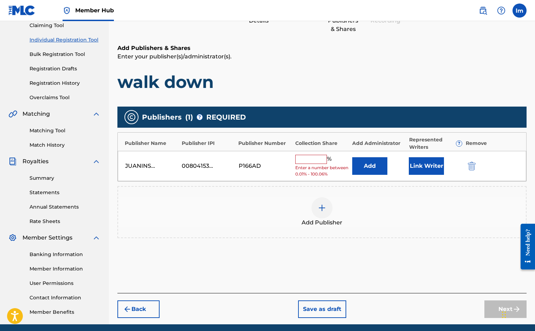
click at [306, 159] on input "text" at bounding box center [311, 159] width 32 height 9
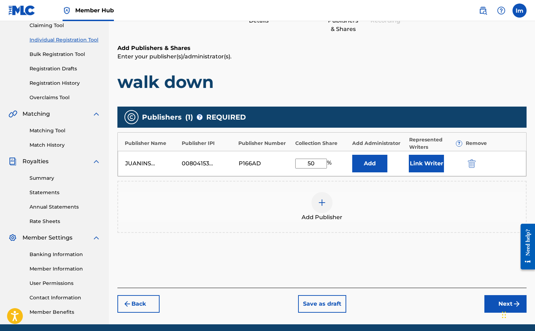
scroll to position [88, 0]
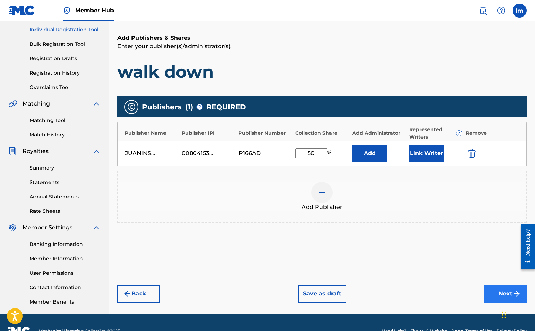
type input "50"
click at [505, 288] on button "Next" at bounding box center [505, 294] width 42 height 18
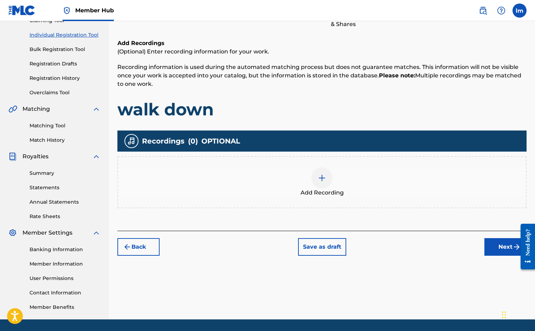
scroll to position [105, 0]
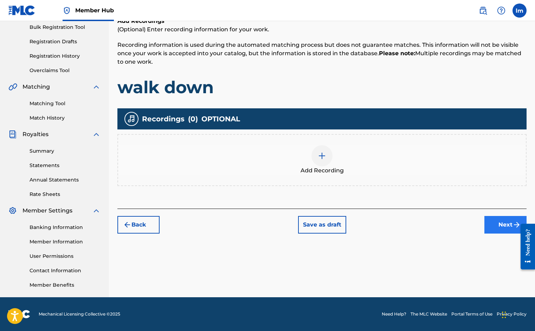
click at [489, 224] on button "Next" at bounding box center [505, 225] width 42 height 18
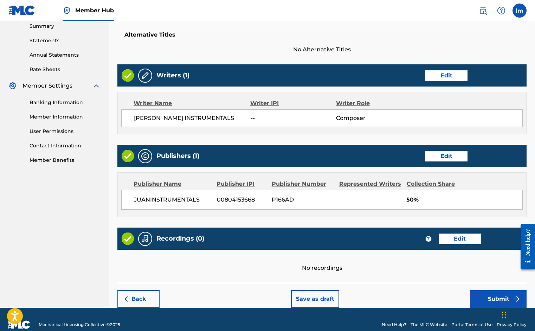
scroll to position [240, 0]
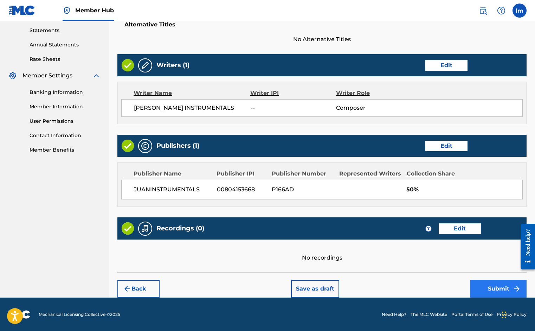
click at [495, 289] on button "Submit" at bounding box center [498, 289] width 56 height 18
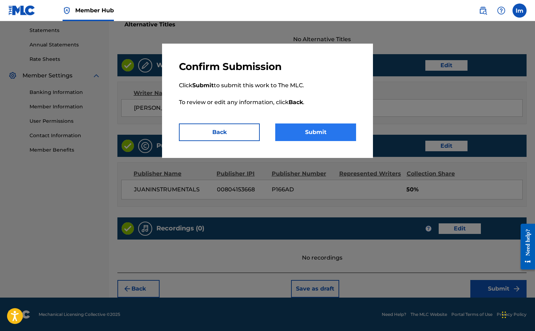
click at [325, 132] on button "Submit" at bounding box center [315, 132] width 81 height 18
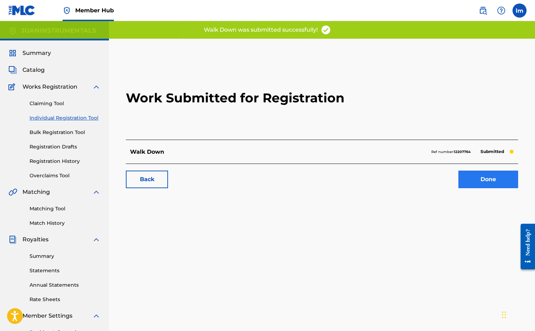
click at [491, 181] on link "Done" at bounding box center [488, 179] width 60 height 18
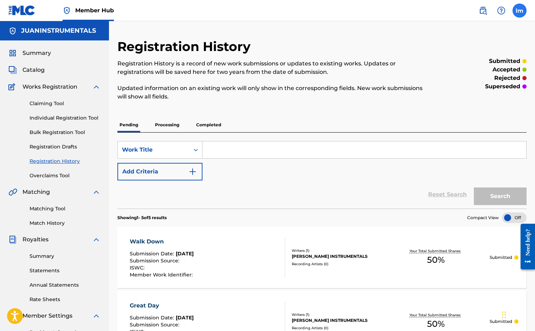
click at [523, 11] on label at bounding box center [519, 11] width 14 height 14
click at [519, 11] on input "[PERSON_NAME] [EMAIL_ADDRESS][DOMAIN_NAME] Notification Preferences Profile Log…" at bounding box center [519, 11] width 0 height 0
click at [24, 50] on span "Summary" at bounding box center [36, 53] width 28 height 8
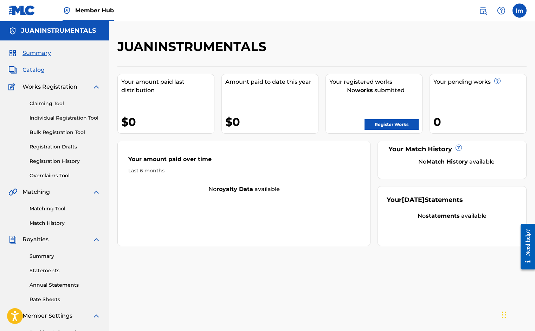
click at [41, 71] on span "Catalog" at bounding box center [33, 70] width 22 height 8
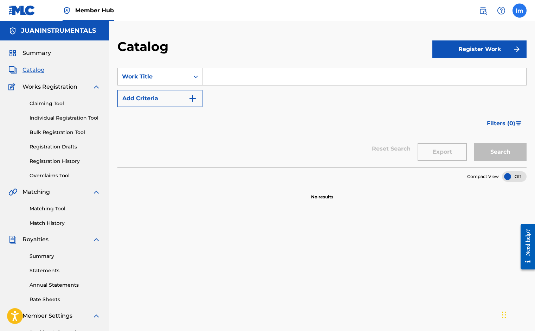
click at [521, 9] on label at bounding box center [519, 11] width 14 height 14
click at [519, 11] on input "[PERSON_NAME] [EMAIL_ADDRESS][DOMAIN_NAME] Notification Preferences Profile Log…" at bounding box center [519, 11] width 0 height 0
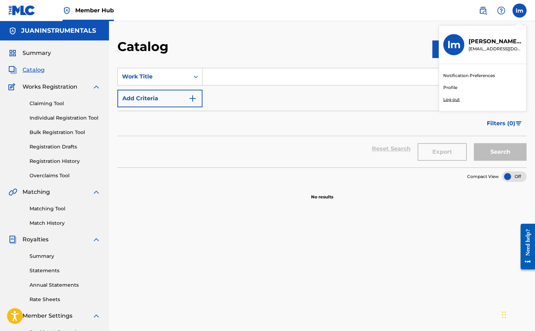
click at [452, 90] on link "Profile" at bounding box center [450, 87] width 14 height 6
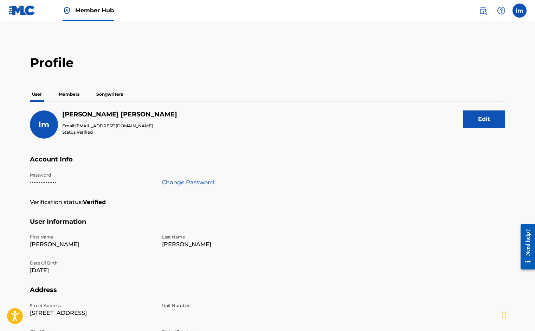
click at [65, 92] on p "Members" at bounding box center [69, 94] width 25 height 15
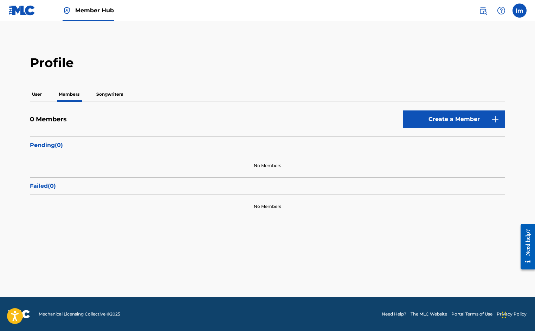
click at [107, 93] on p "Songwriters" at bounding box center [109, 94] width 31 height 15
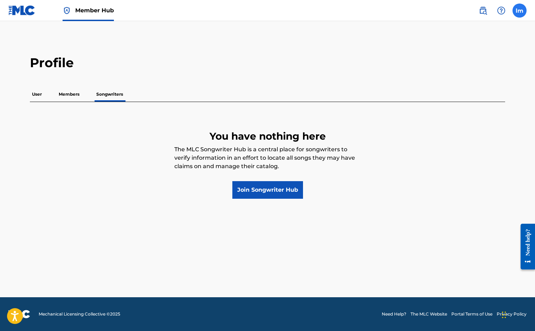
click at [517, 6] on label at bounding box center [519, 11] width 14 height 14
click at [519, 11] on input "[PERSON_NAME] [EMAIL_ADDRESS][DOMAIN_NAME] Notification Preferences Profile Log…" at bounding box center [519, 11] width 0 height 0
click at [458, 100] on p "Log out" at bounding box center [451, 99] width 17 height 6
click at [519, 11] on input "[PERSON_NAME] [EMAIL_ADDRESS][DOMAIN_NAME] Notification Preferences Profile Log…" at bounding box center [519, 11] width 0 height 0
